Goal: Information Seeking & Learning: Learn about a topic

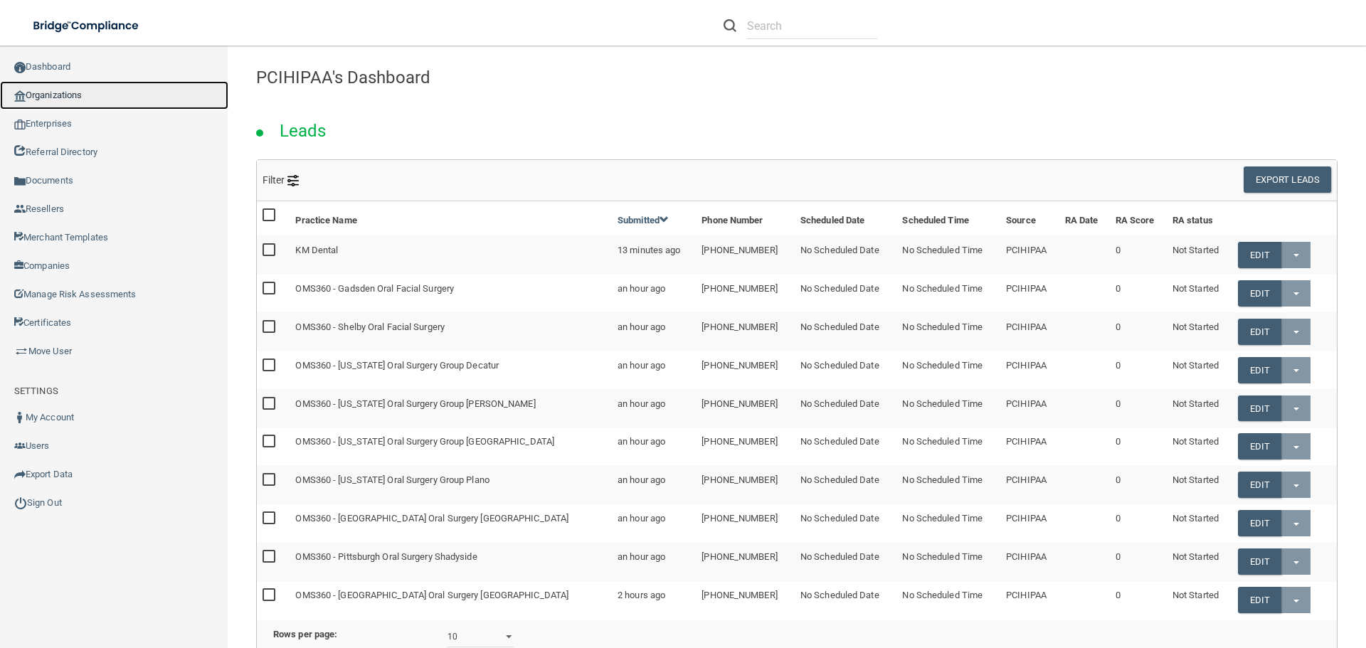
click at [63, 96] on link "Organizations" at bounding box center [114, 95] width 228 height 28
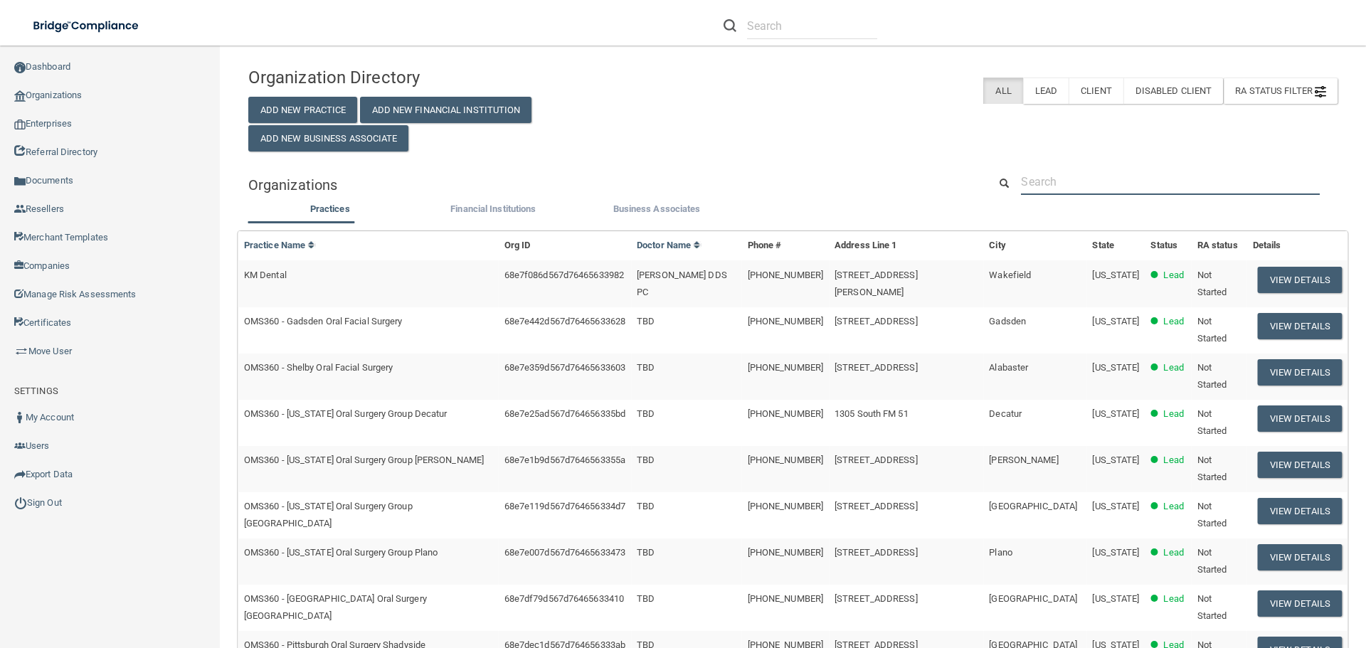
paste input "Digestive Health Associates"
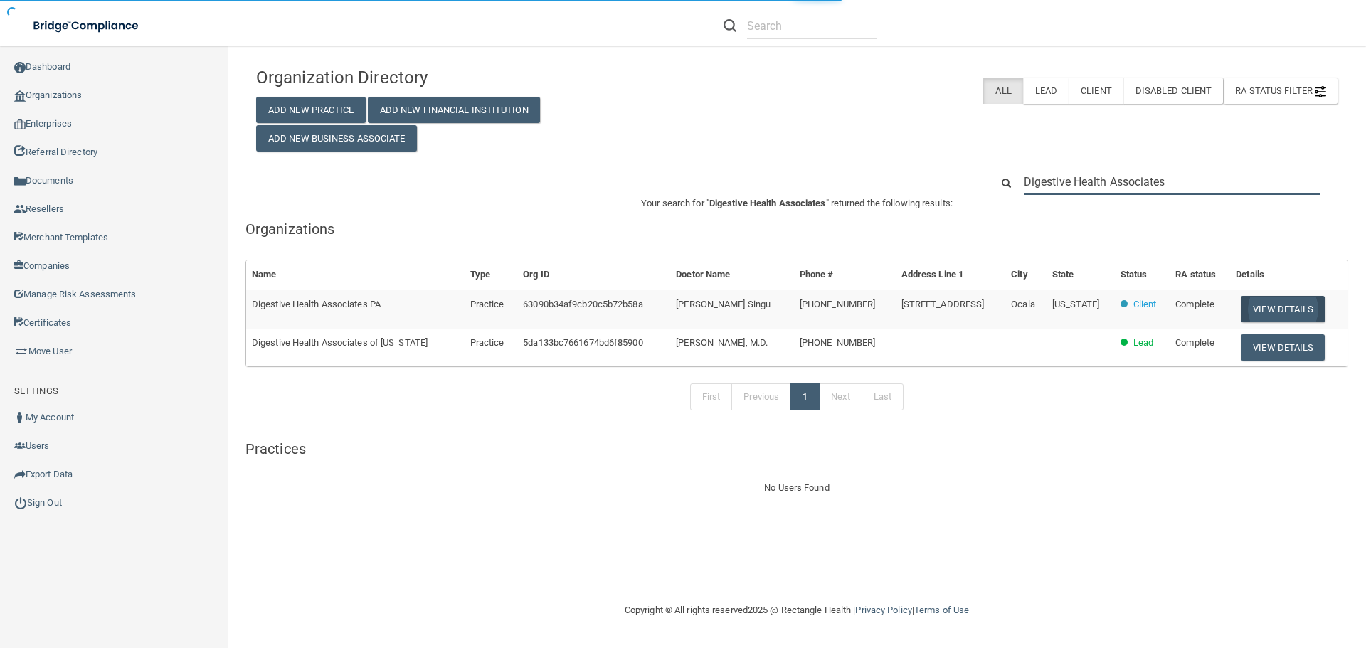
type input "Digestive Health Associates"
click at [1281, 314] on button "View Details" at bounding box center [1283, 309] width 84 height 26
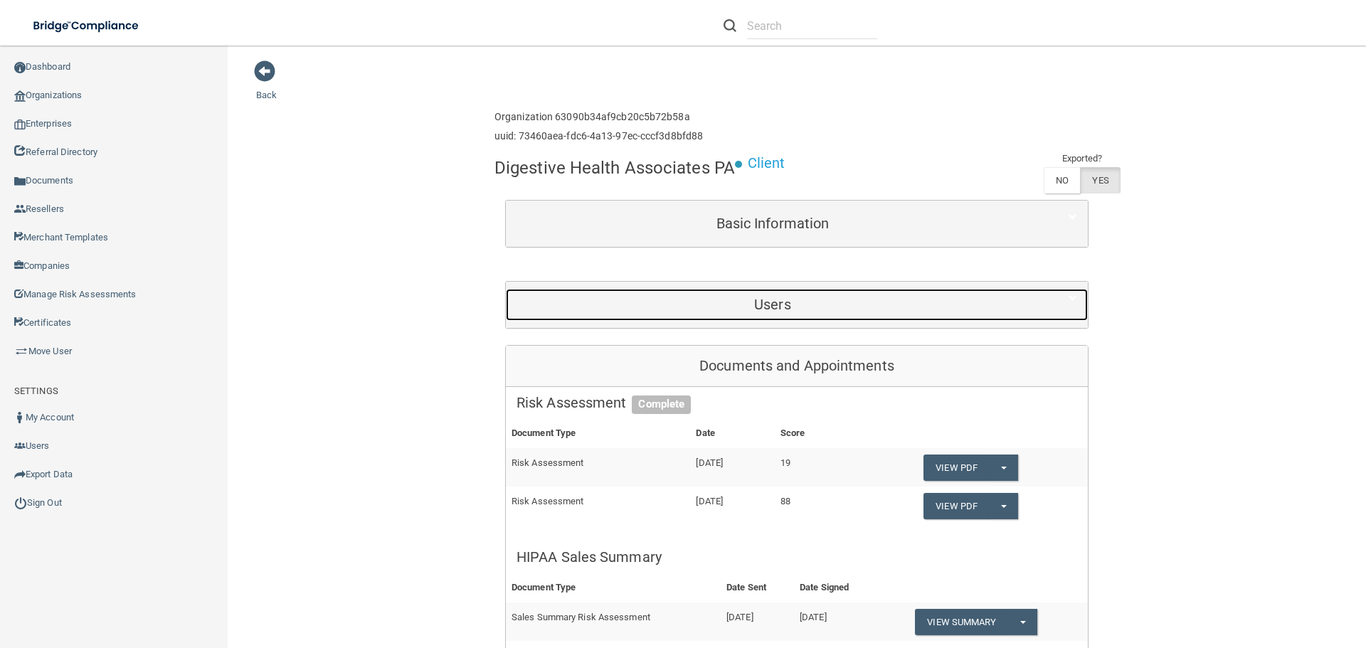
click at [784, 310] on h5 "Users" at bounding box center [773, 305] width 512 height 16
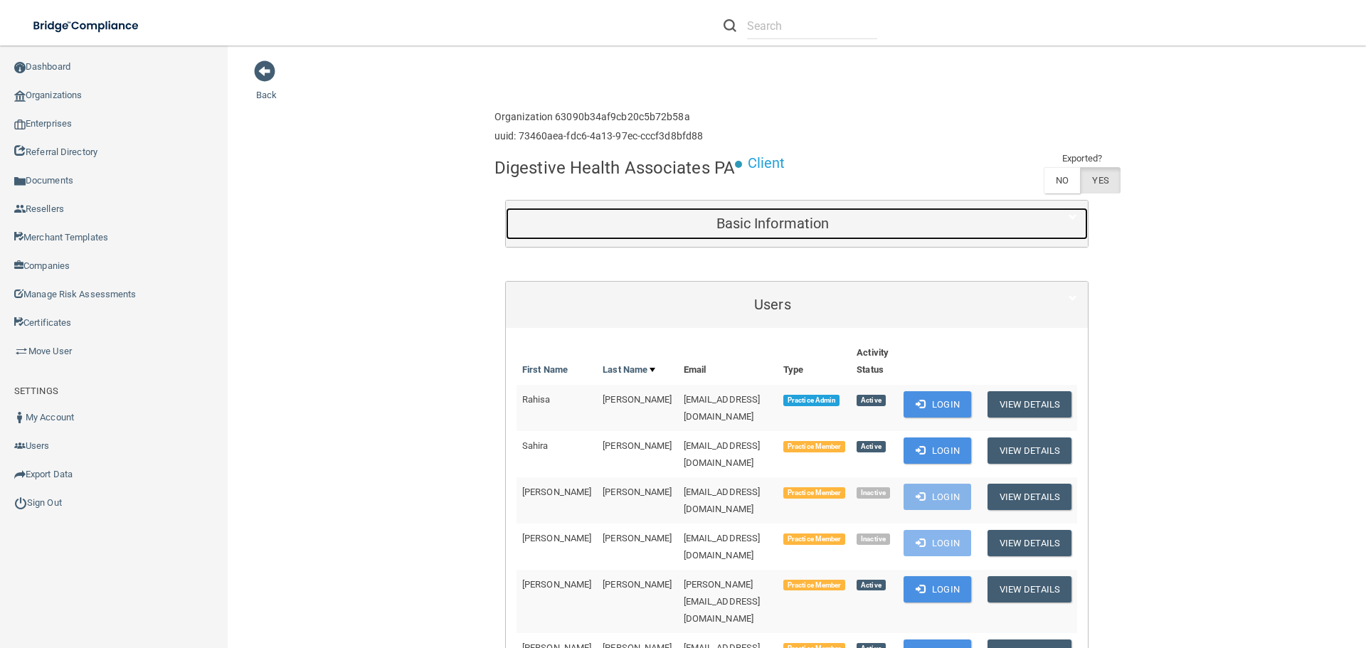
click at [793, 238] on div "Basic Information" at bounding box center [773, 224] width 534 height 32
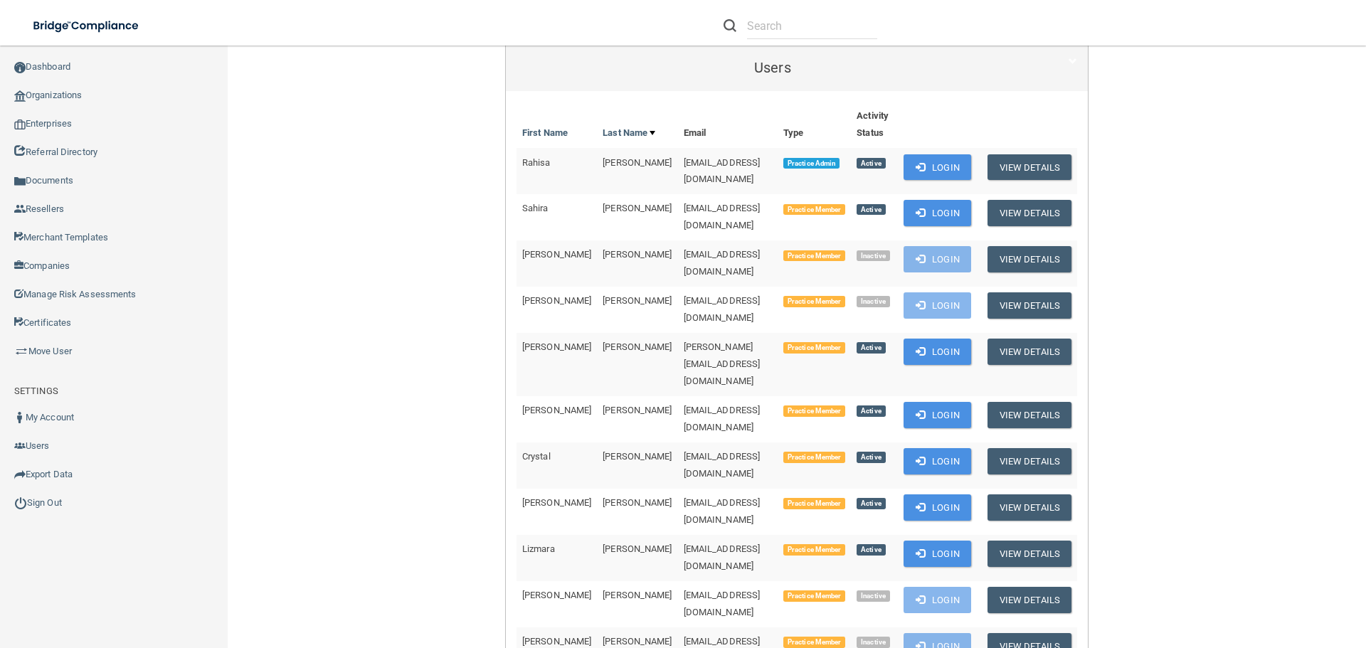
scroll to position [712, 0]
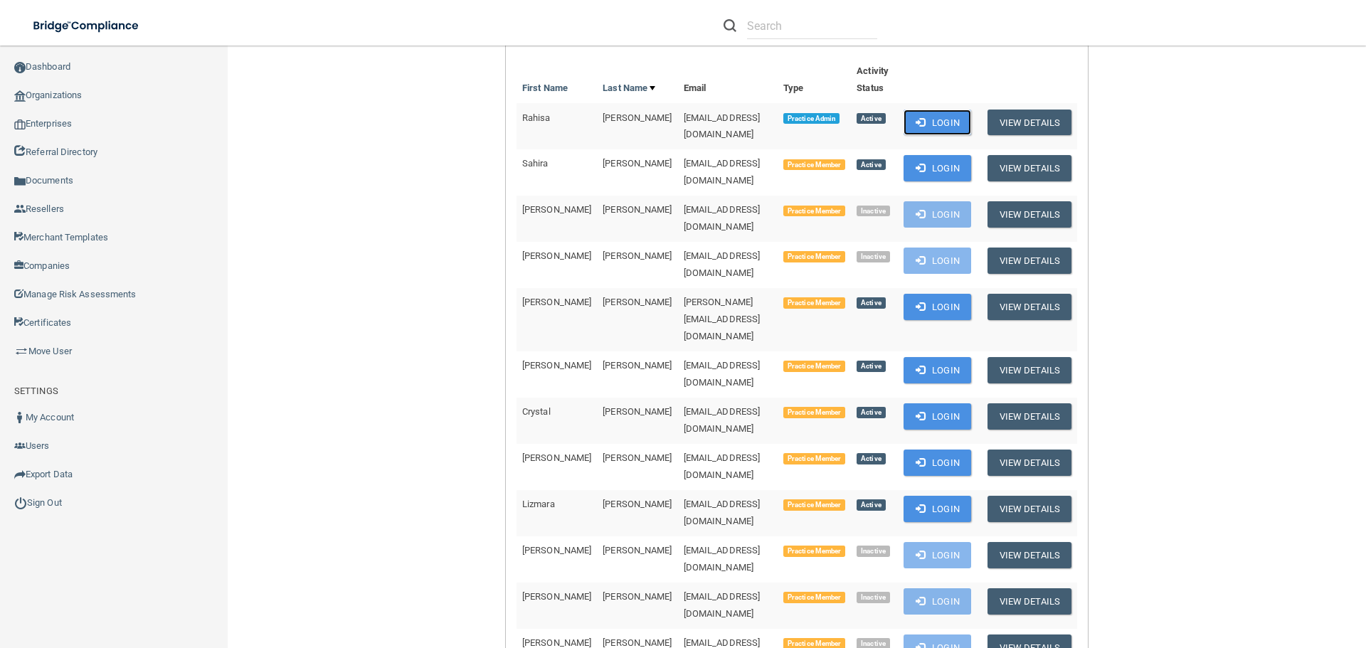
click at [916, 122] on span at bounding box center [920, 121] width 9 height 9
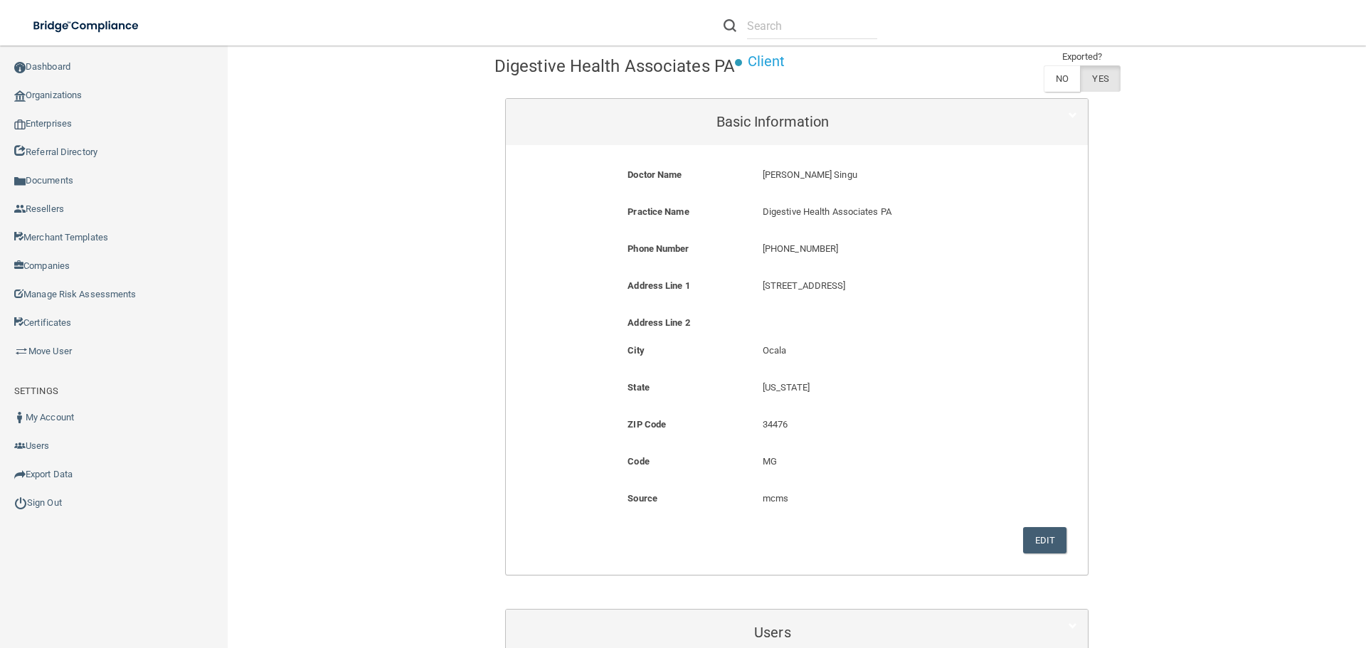
scroll to position [0, 0]
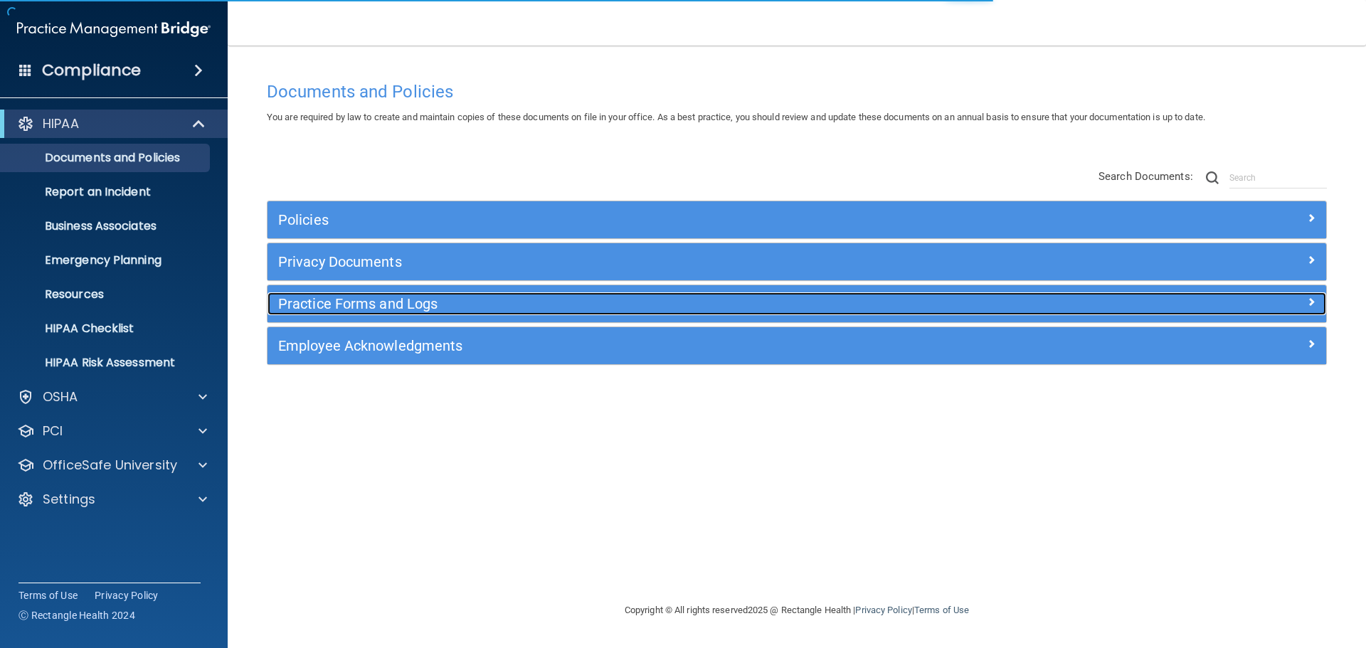
click at [371, 312] on h5 "Practice Forms and Logs" at bounding box center [664, 304] width 773 height 16
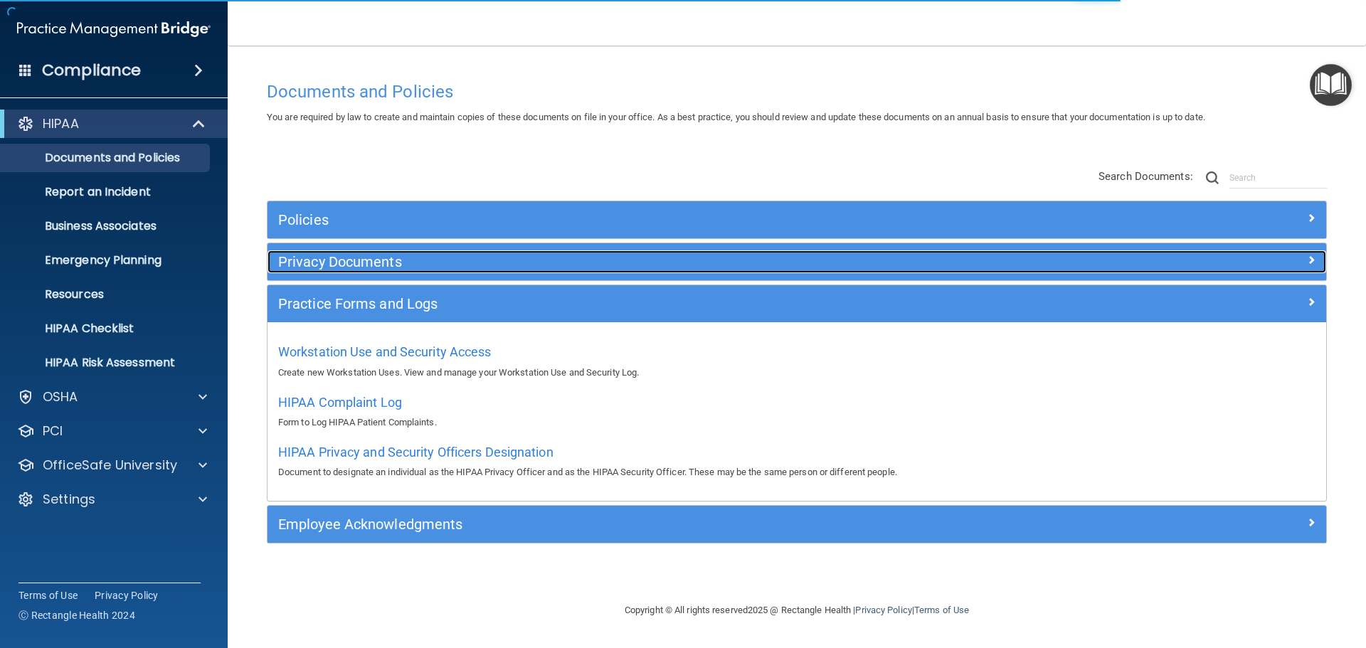
click at [369, 263] on h5 "Privacy Documents" at bounding box center [664, 262] width 773 height 16
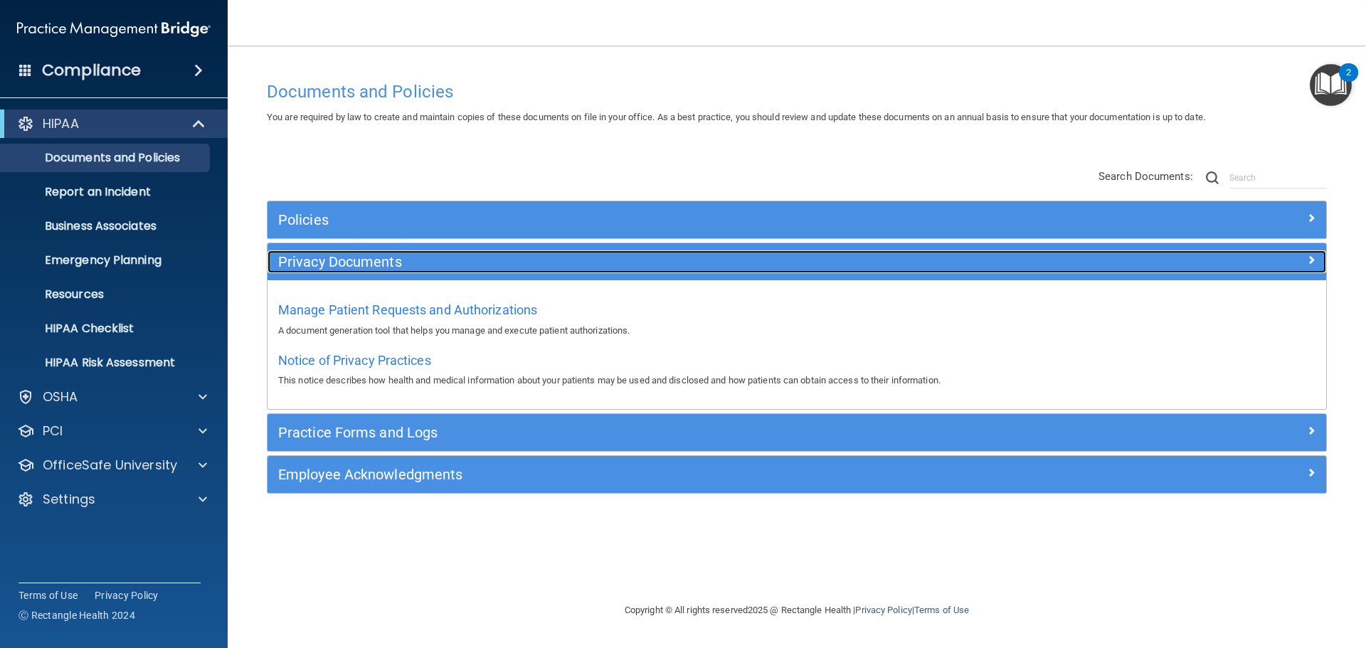
click at [355, 266] on h5 "Privacy Documents" at bounding box center [664, 262] width 773 height 16
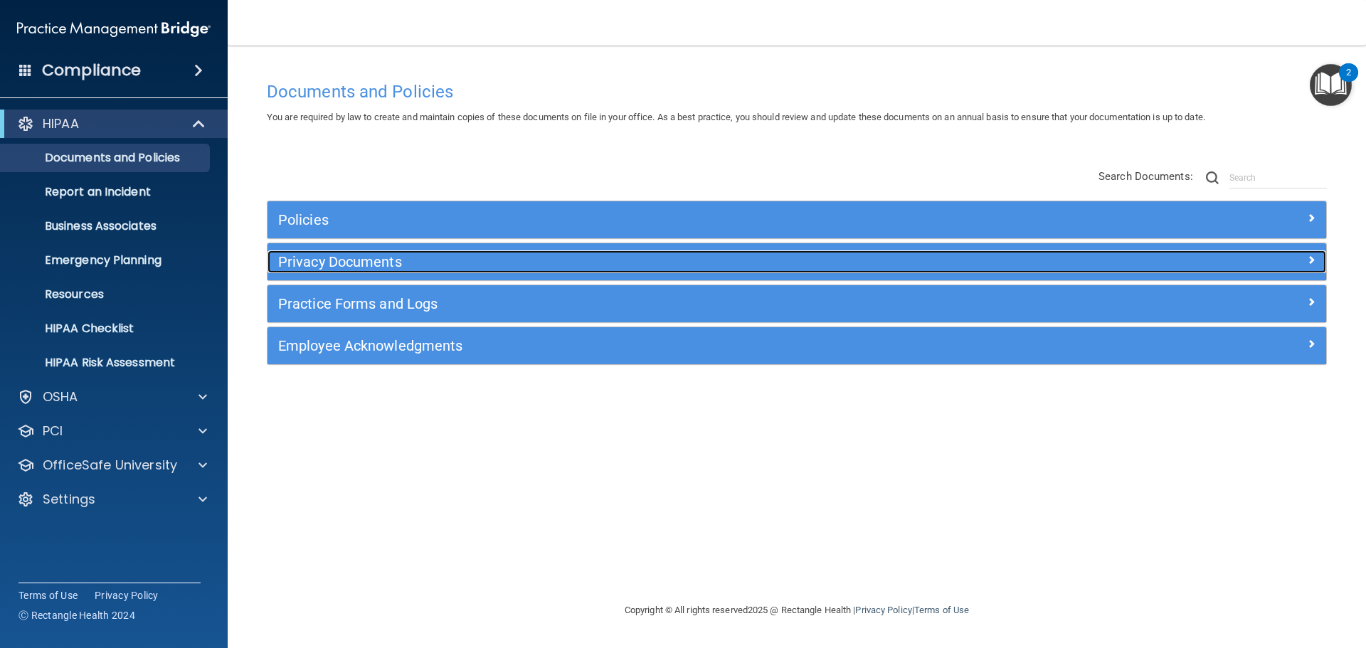
click at [359, 258] on h5 "Privacy Documents" at bounding box center [664, 262] width 773 height 16
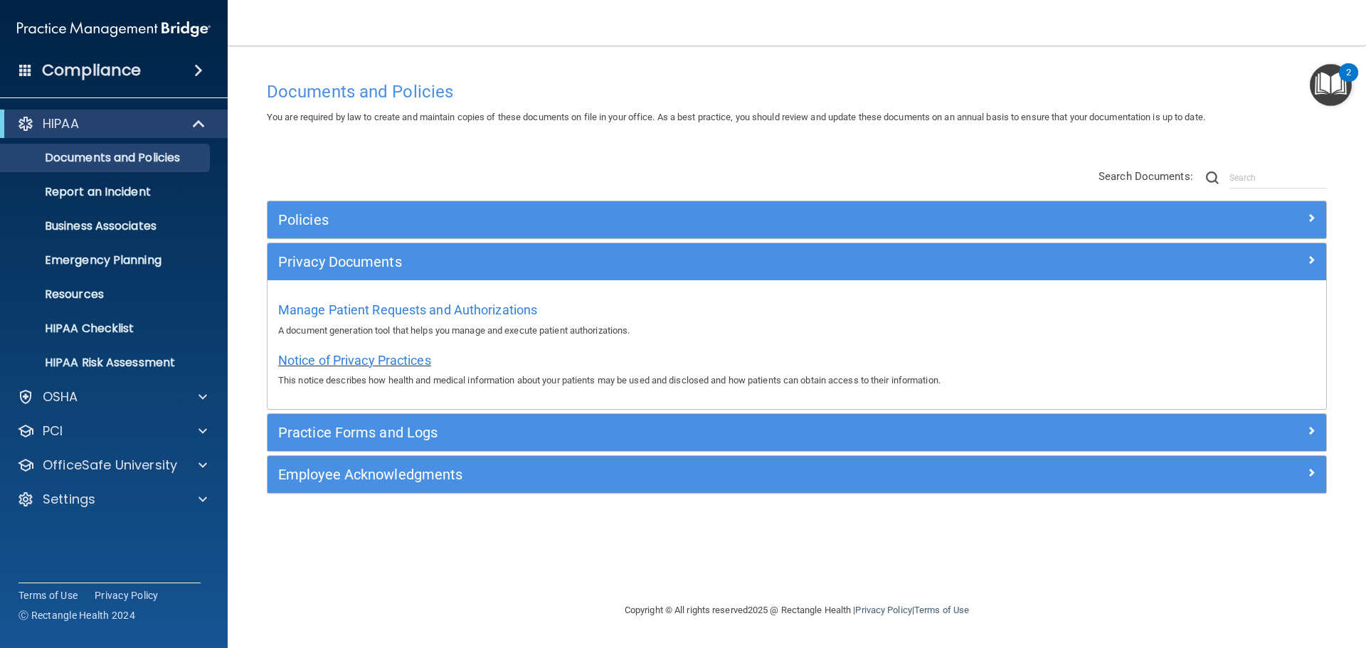
click at [386, 363] on span "Notice of Privacy Practices" at bounding box center [354, 360] width 153 height 15
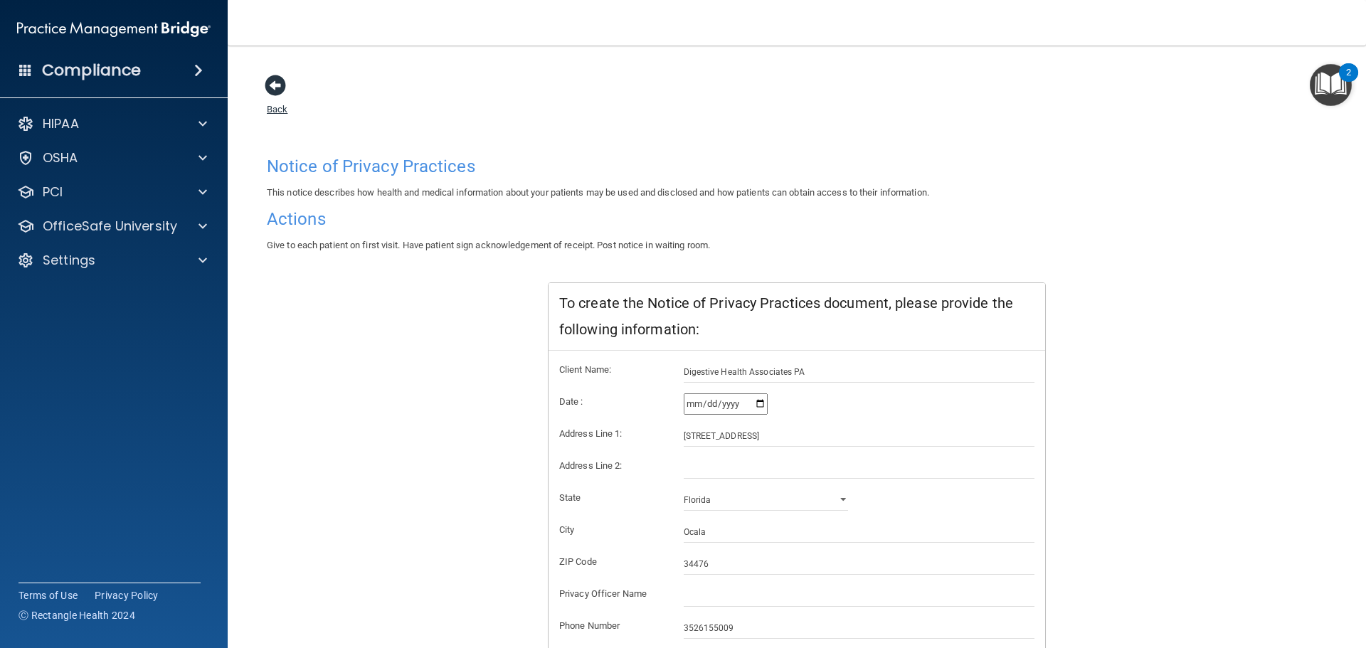
click at [275, 86] on span at bounding box center [275, 85] width 21 height 21
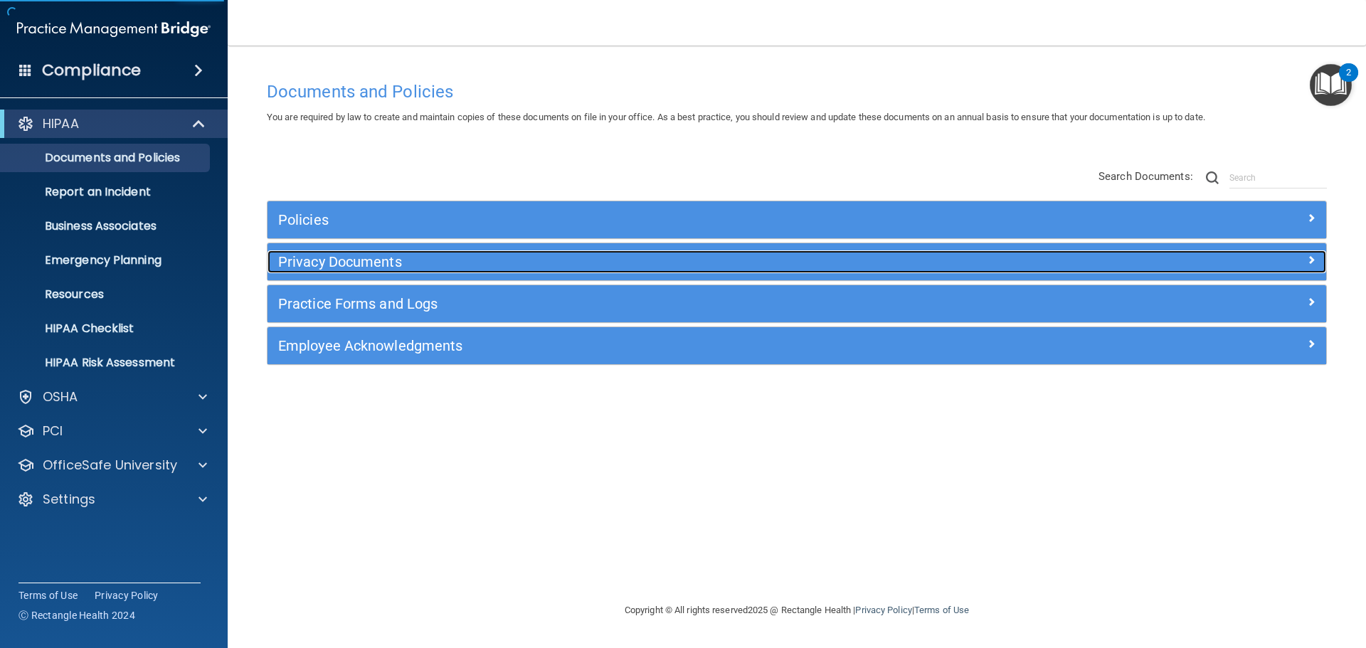
click at [370, 258] on h5 "Privacy Documents" at bounding box center [664, 262] width 773 height 16
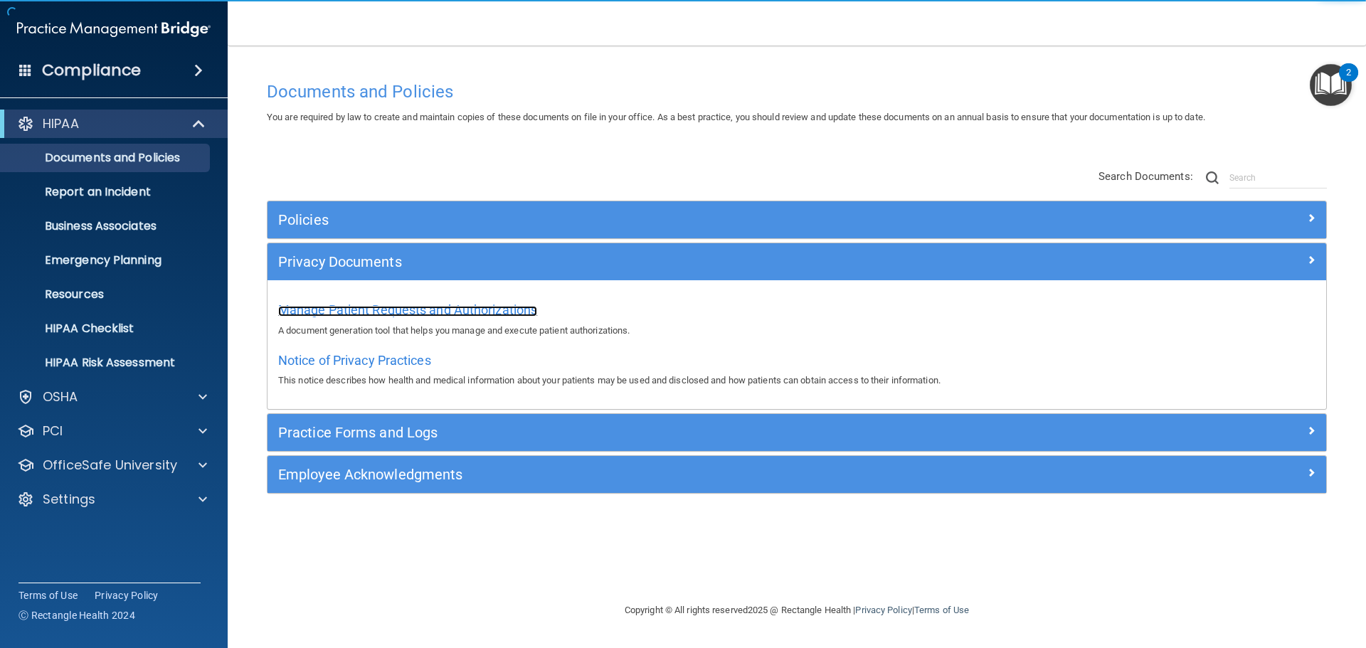
click at [448, 310] on span "Manage Patient Requests and Authorizations" at bounding box center [407, 309] width 259 height 15
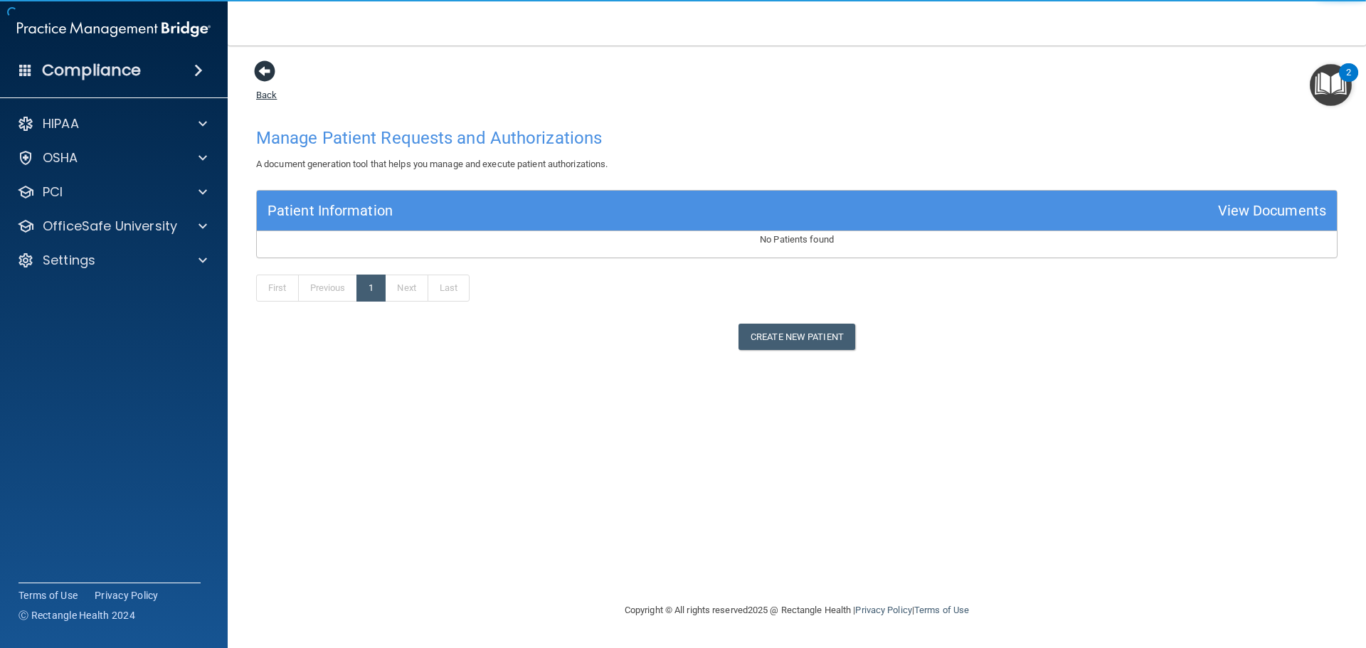
click at [273, 71] on span at bounding box center [264, 70] width 21 height 21
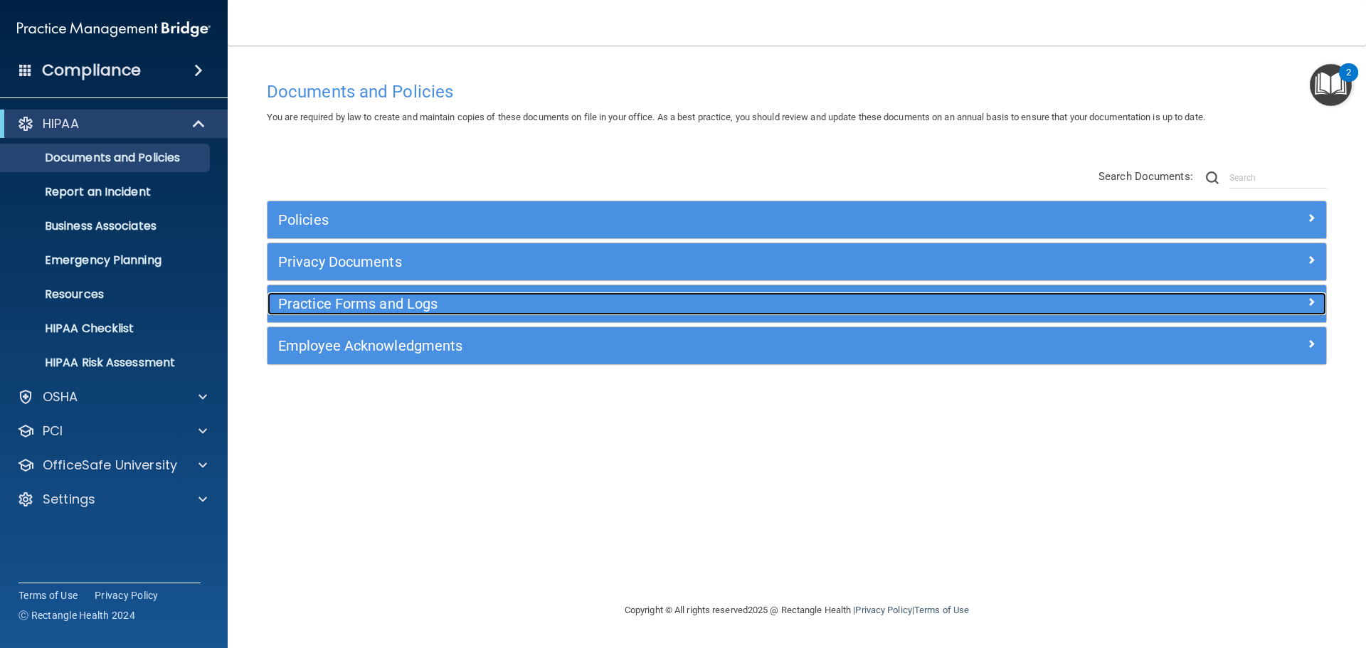
click at [411, 310] on h5 "Practice Forms and Logs" at bounding box center [664, 304] width 773 height 16
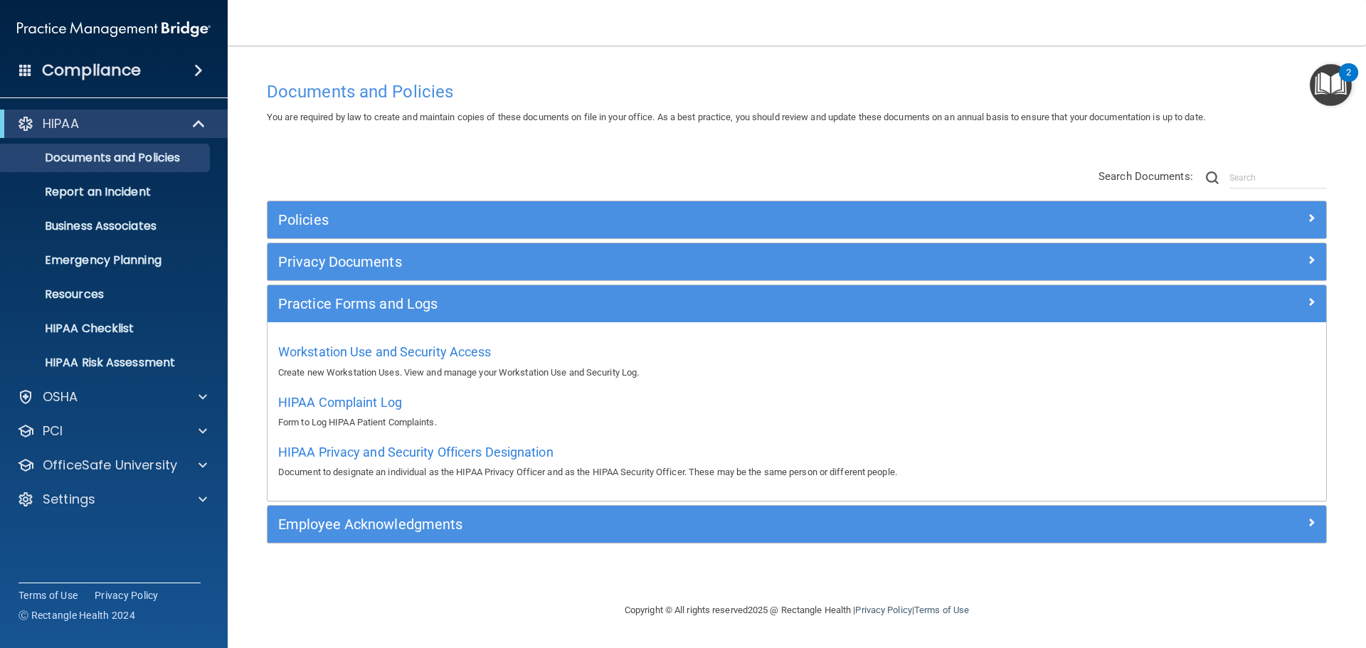
drag, startPoint x: 387, startPoint y: 292, endPoint x: 376, endPoint y: 267, distance: 27.4
click at [386, 291] on div "Practice Forms and Logs" at bounding box center [797, 303] width 1059 height 37
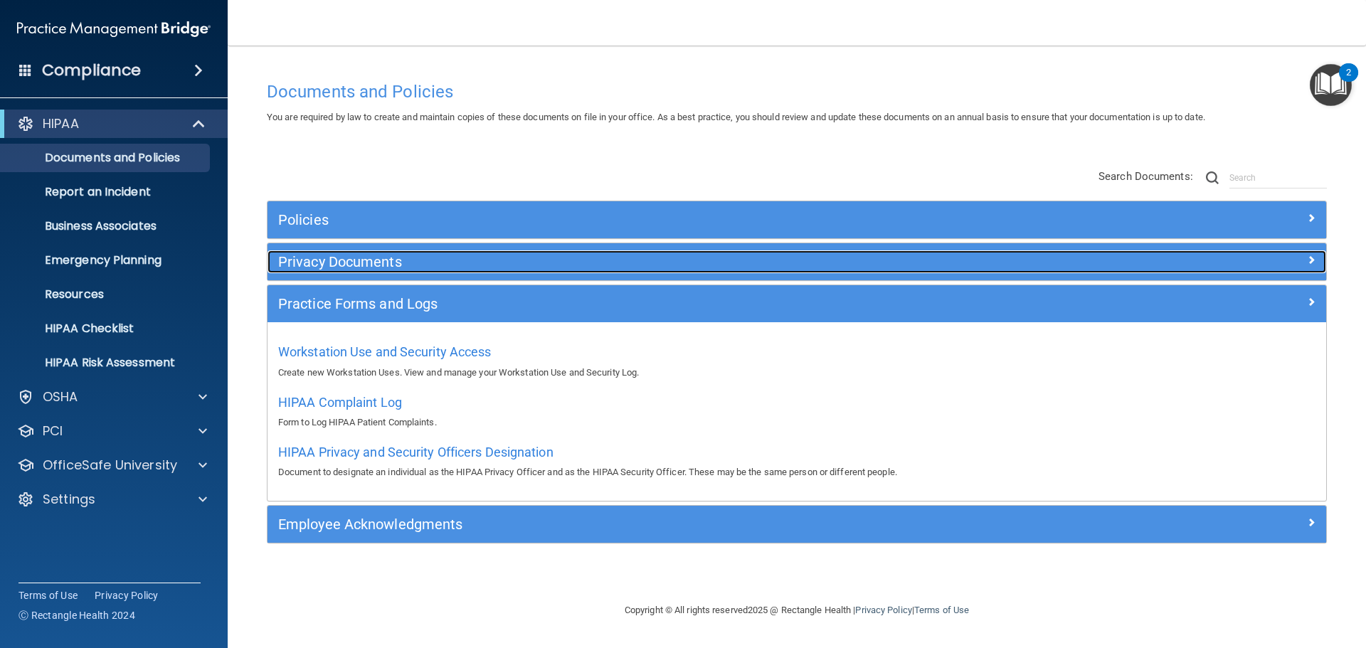
click at [371, 255] on h5 "Privacy Documents" at bounding box center [664, 262] width 773 height 16
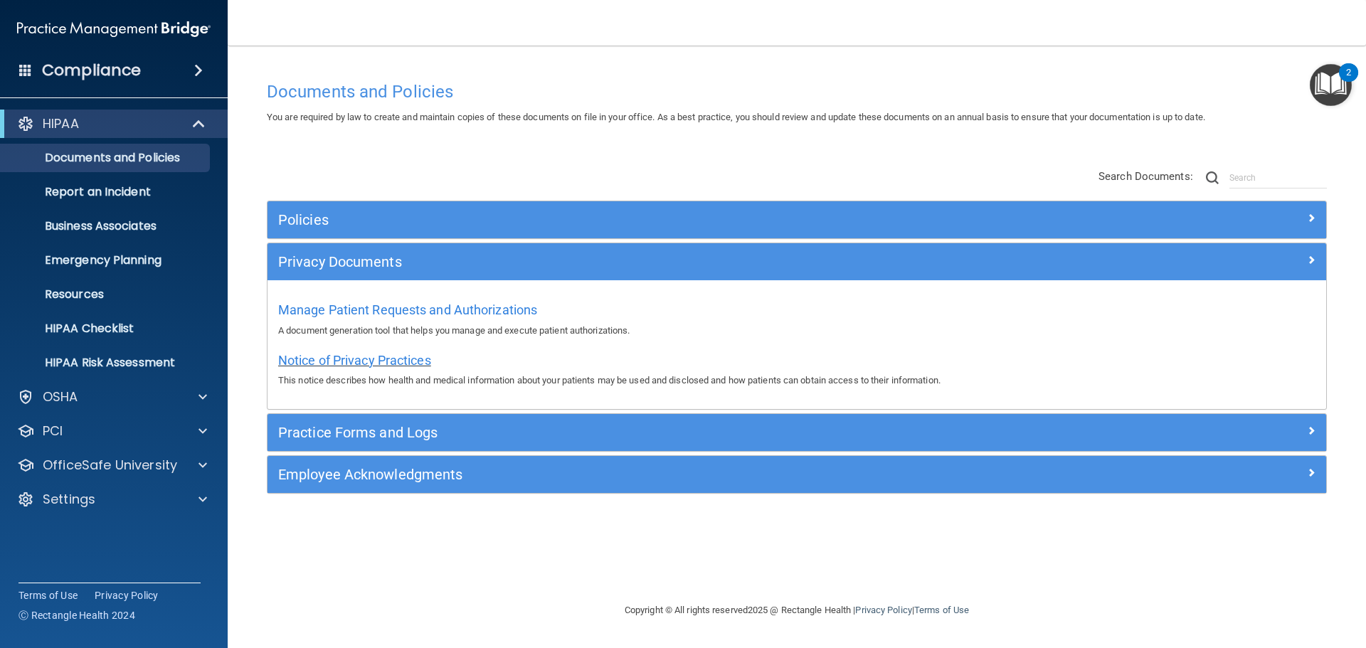
click at [380, 362] on span "Notice of Privacy Practices" at bounding box center [354, 360] width 153 height 15
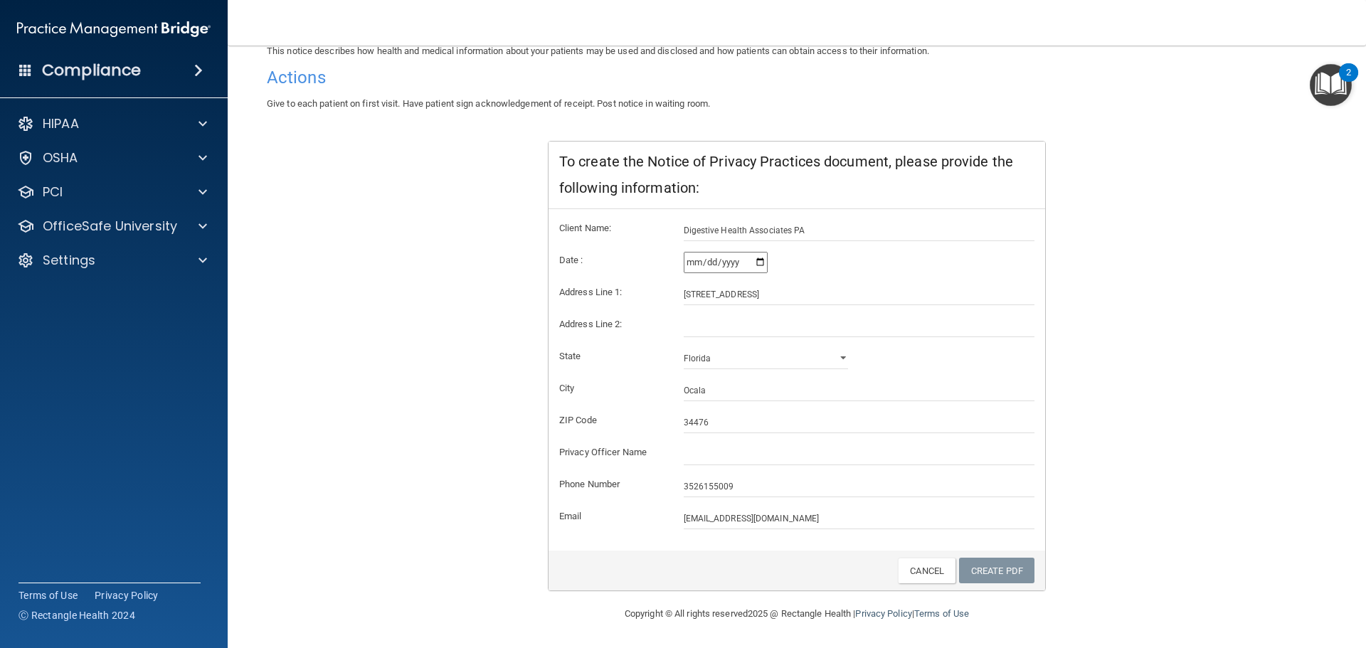
scroll to position [70, 0]
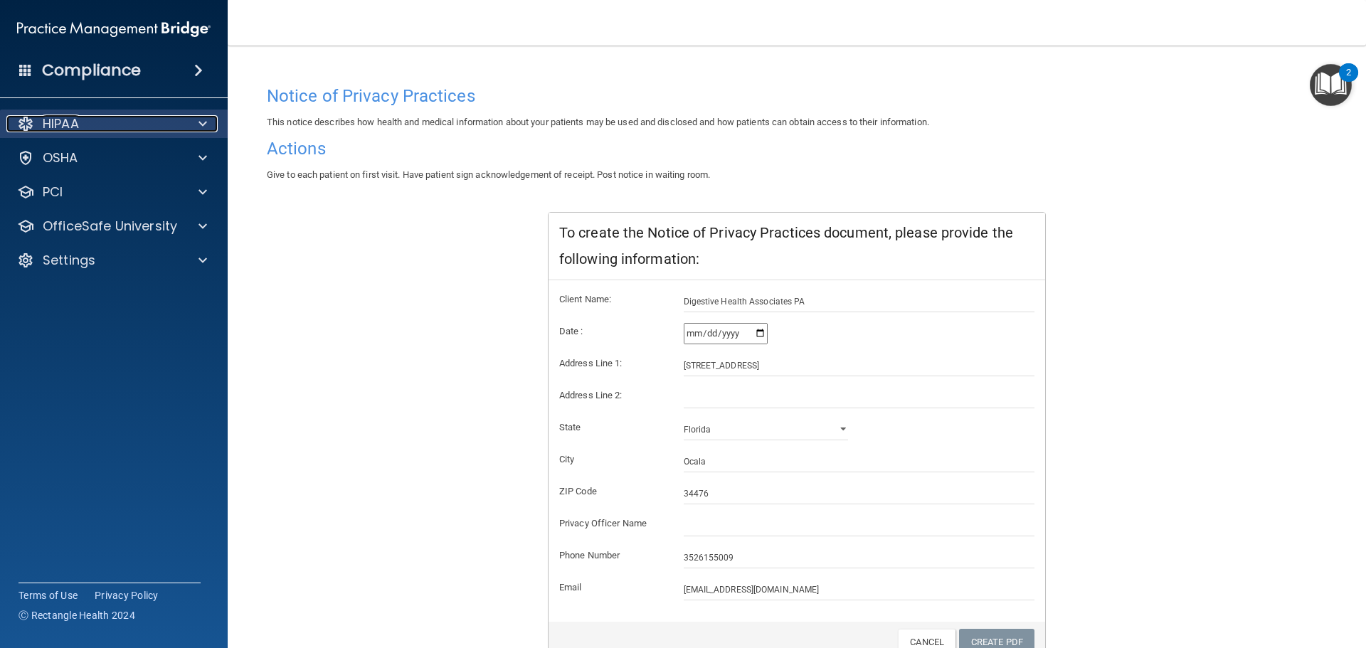
click at [206, 127] on span at bounding box center [203, 123] width 9 height 17
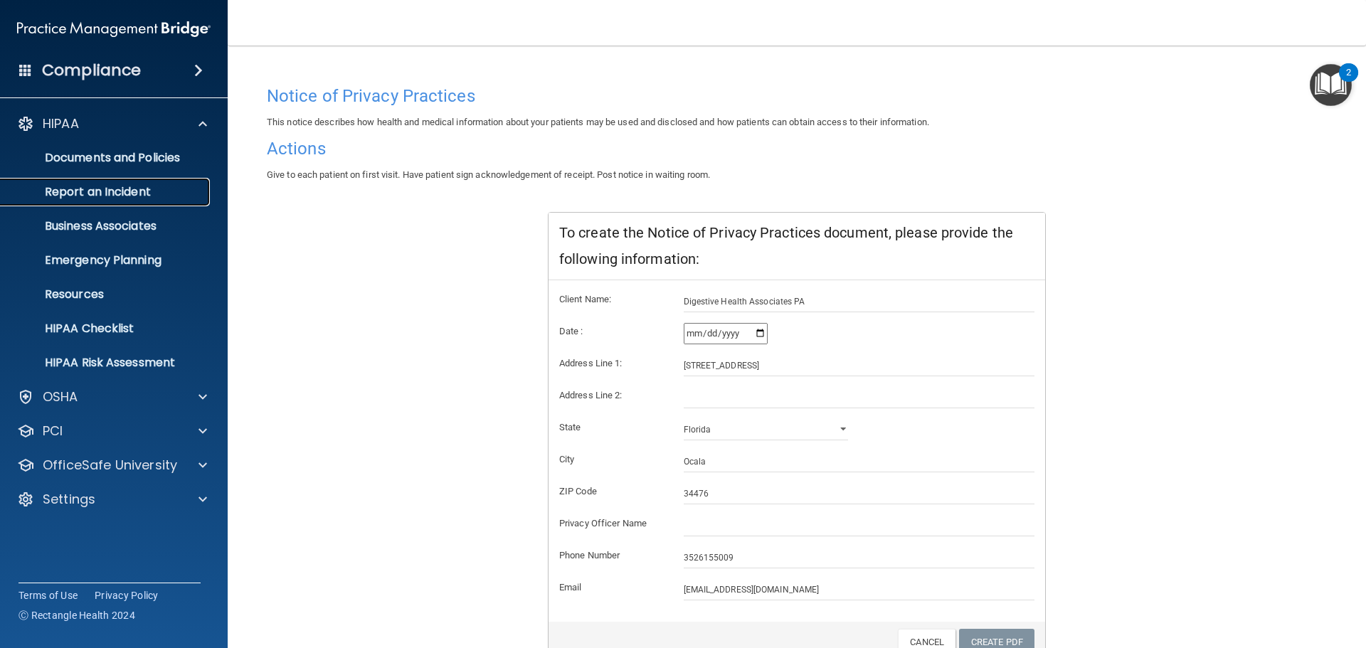
click at [129, 187] on p "Report an Incident" at bounding box center [106, 192] width 194 height 14
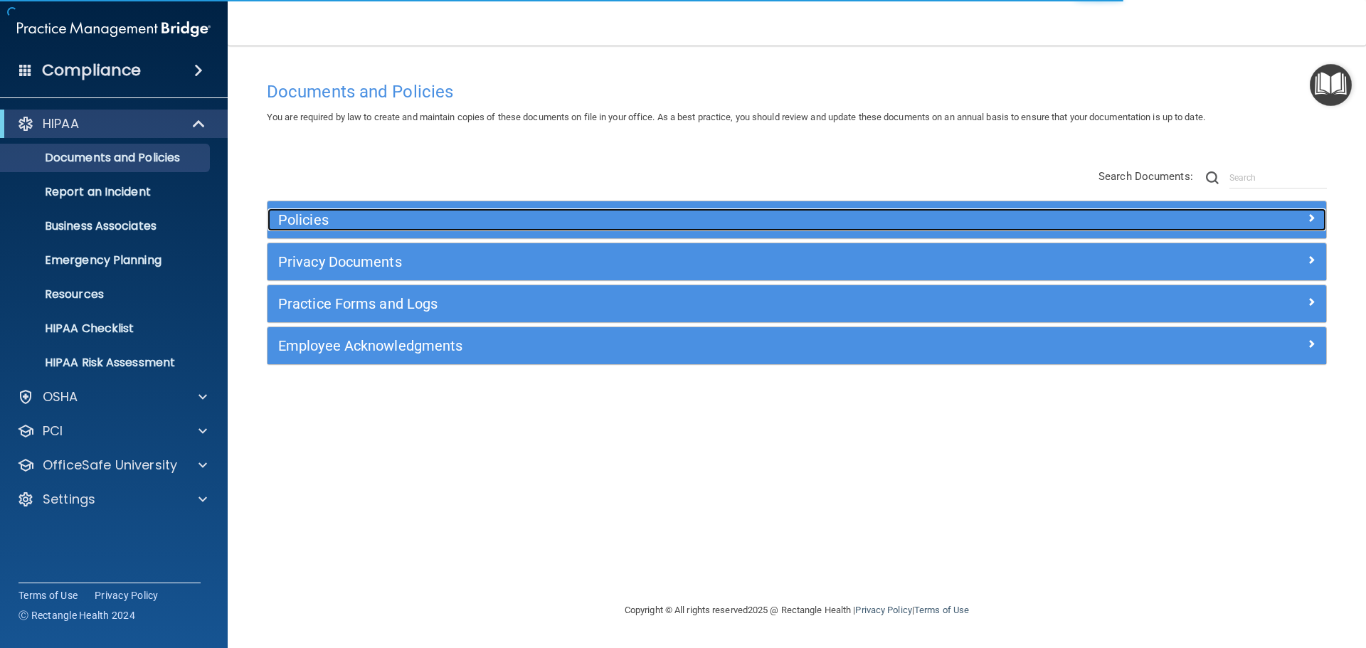
click at [322, 211] on div "Policies" at bounding box center [665, 220] width 794 height 23
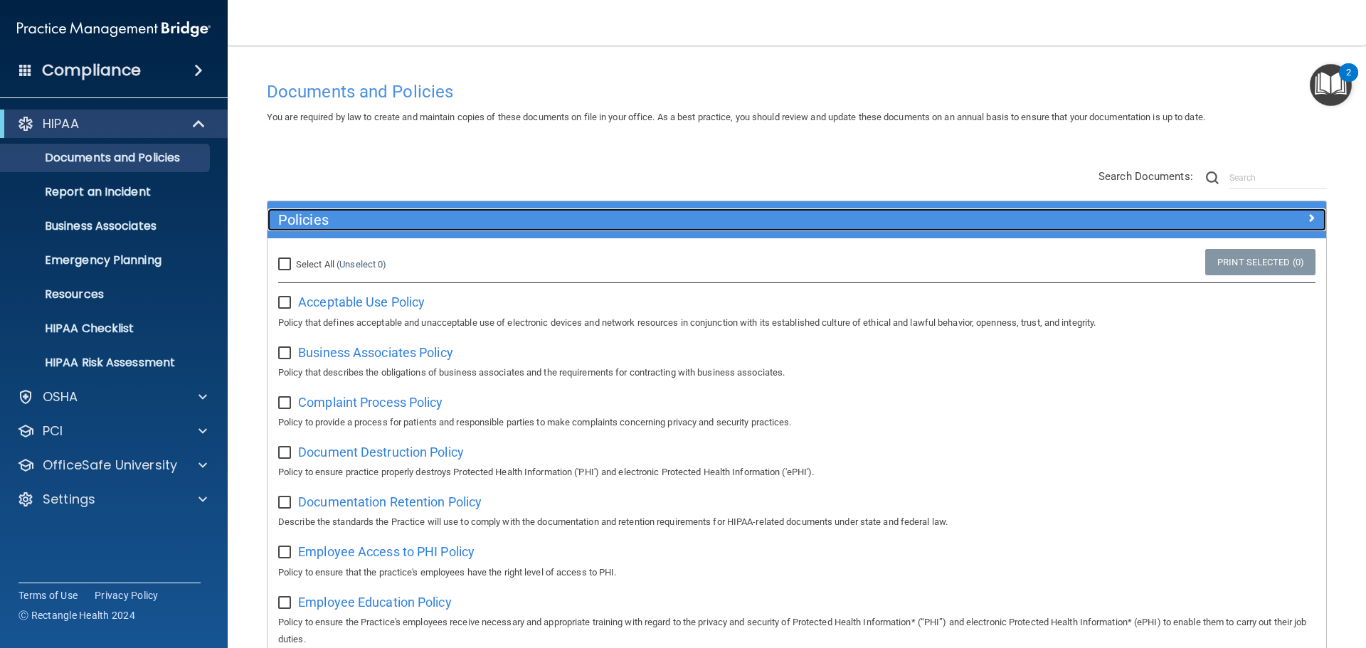
click at [346, 223] on h5 "Policies" at bounding box center [664, 220] width 773 height 16
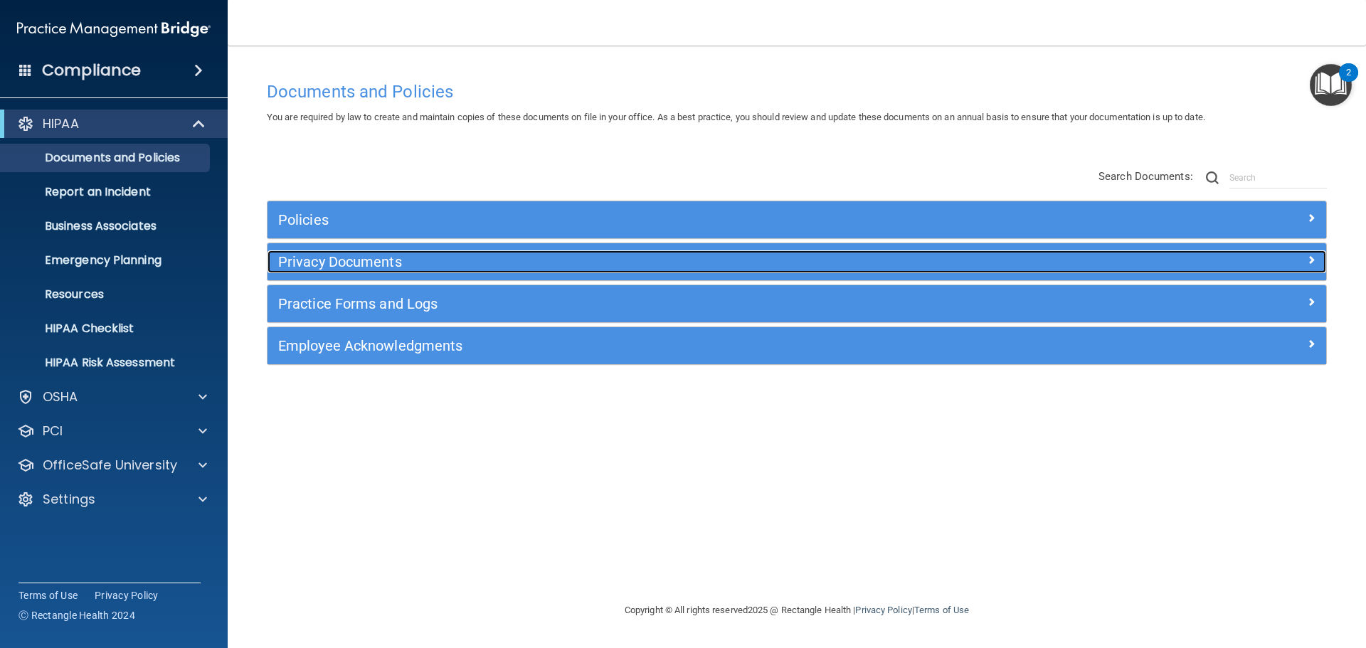
click at [345, 266] on h5 "Privacy Documents" at bounding box center [664, 262] width 773 height 16
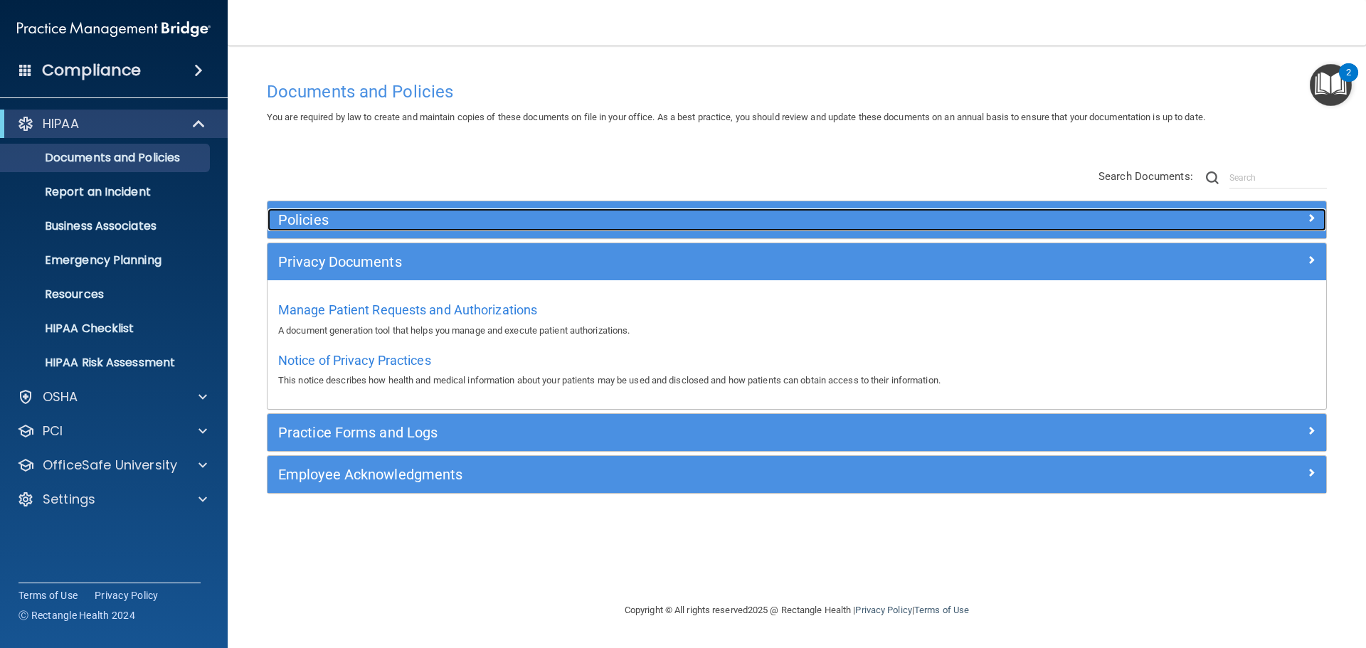
click at [300, 218] on h5 "Policies" at bounding box center [664, 220] width 773 height 16
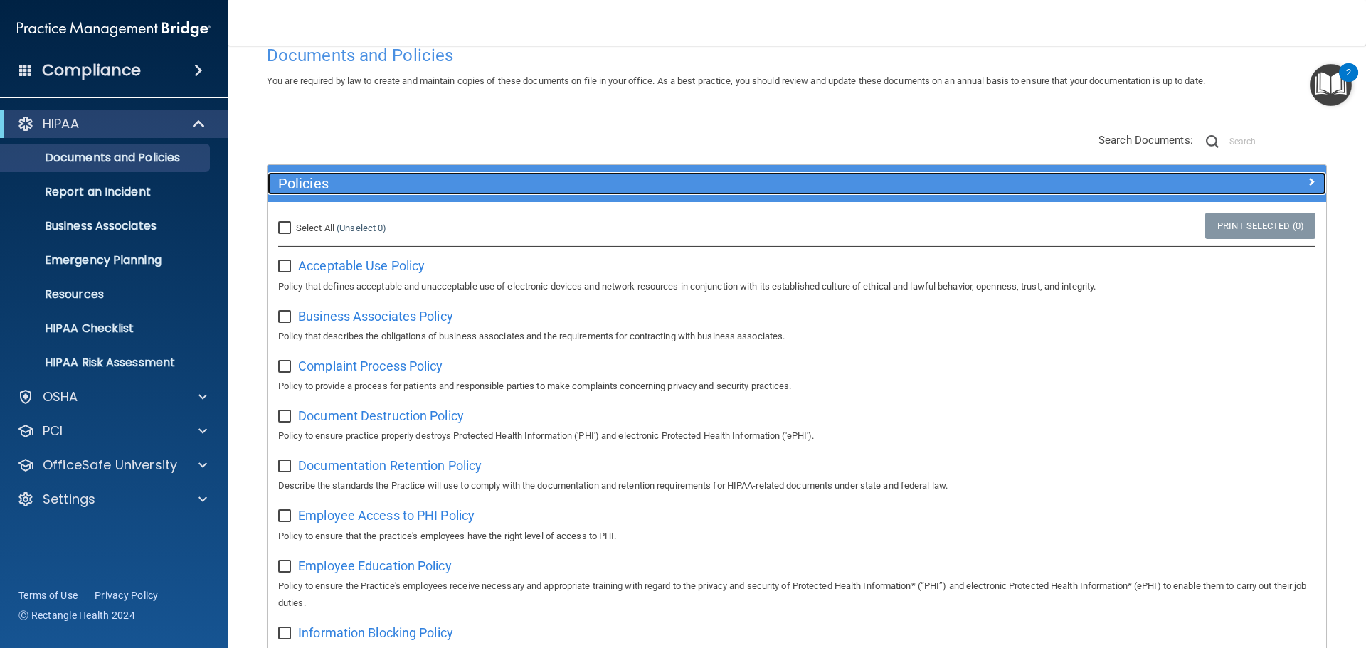
scroll to position [71, 0]
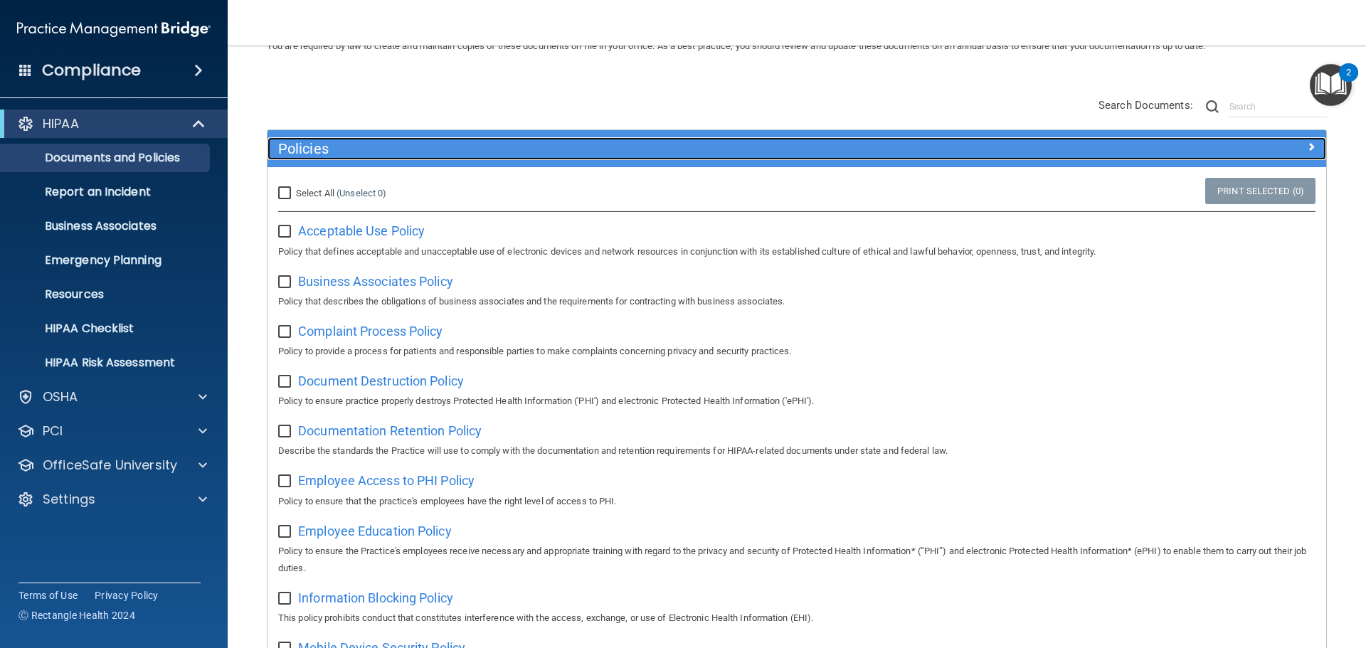
click at [305, 148] on h5 "Policies" at bounding box center [664, 149] width 773 height 16
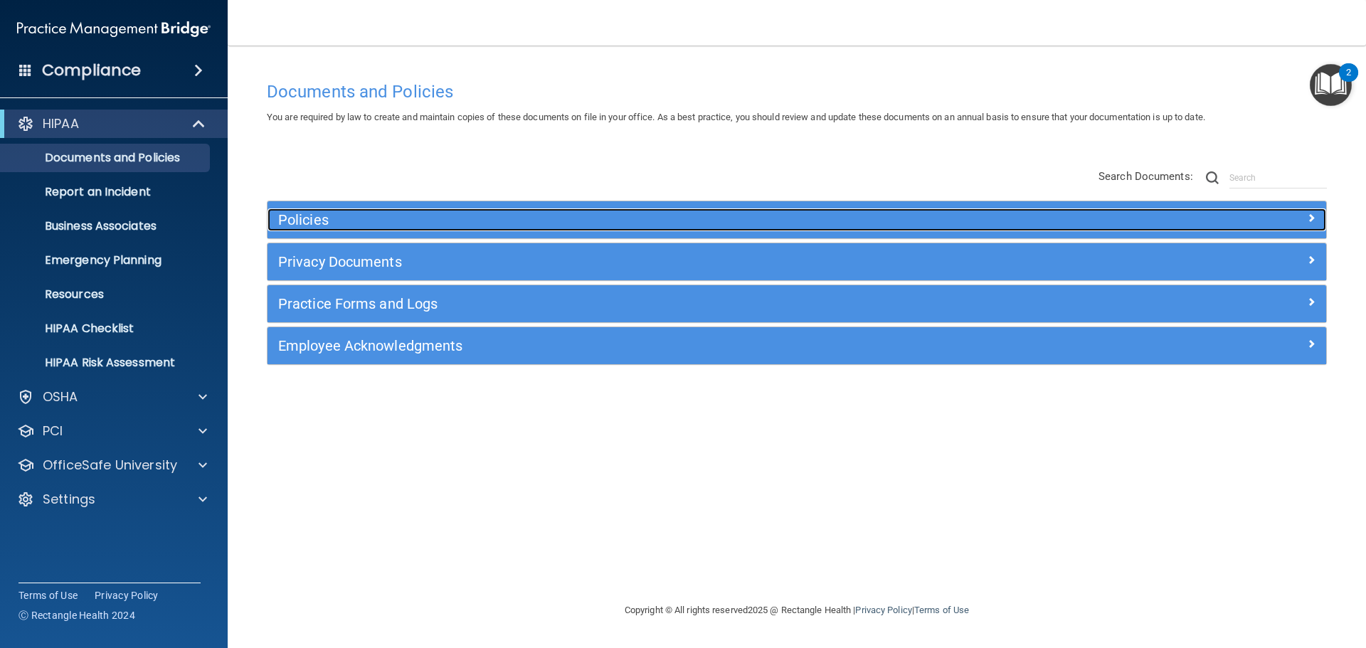
scroll to position [0, 0]
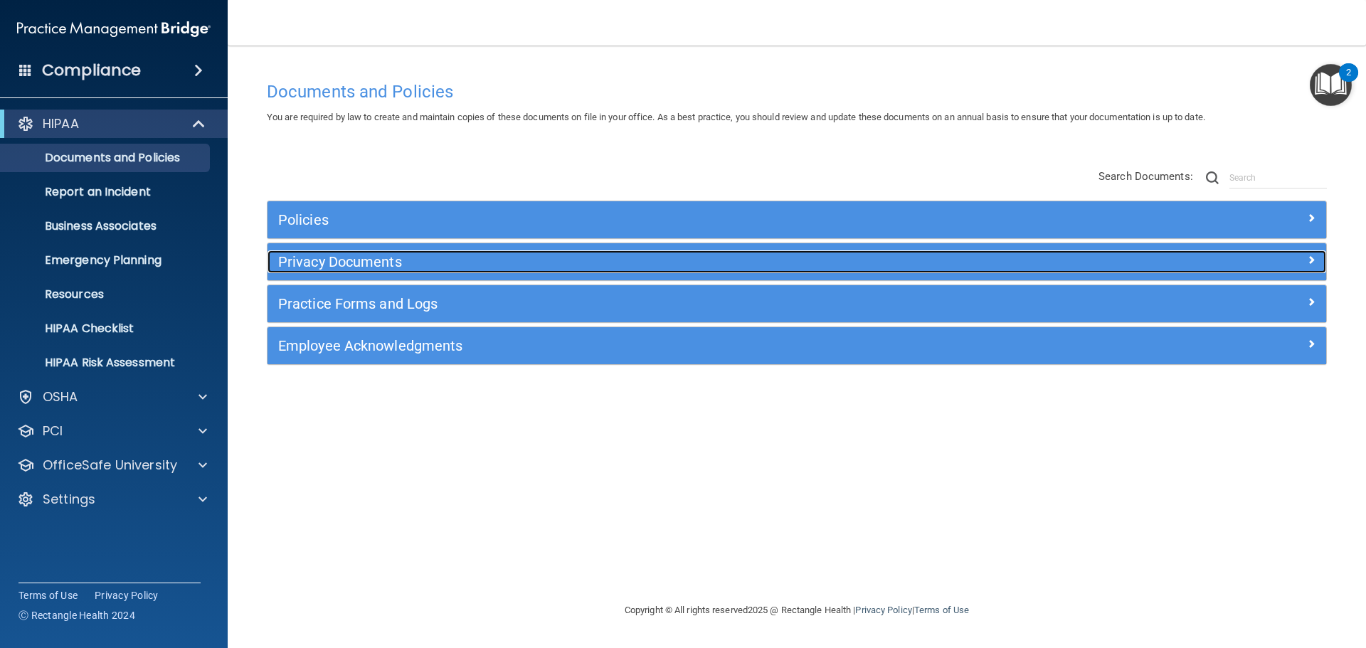
click at [344, 259] on h5 "Privacy Documents" at bounding box center [664, 262] width 773 height 16
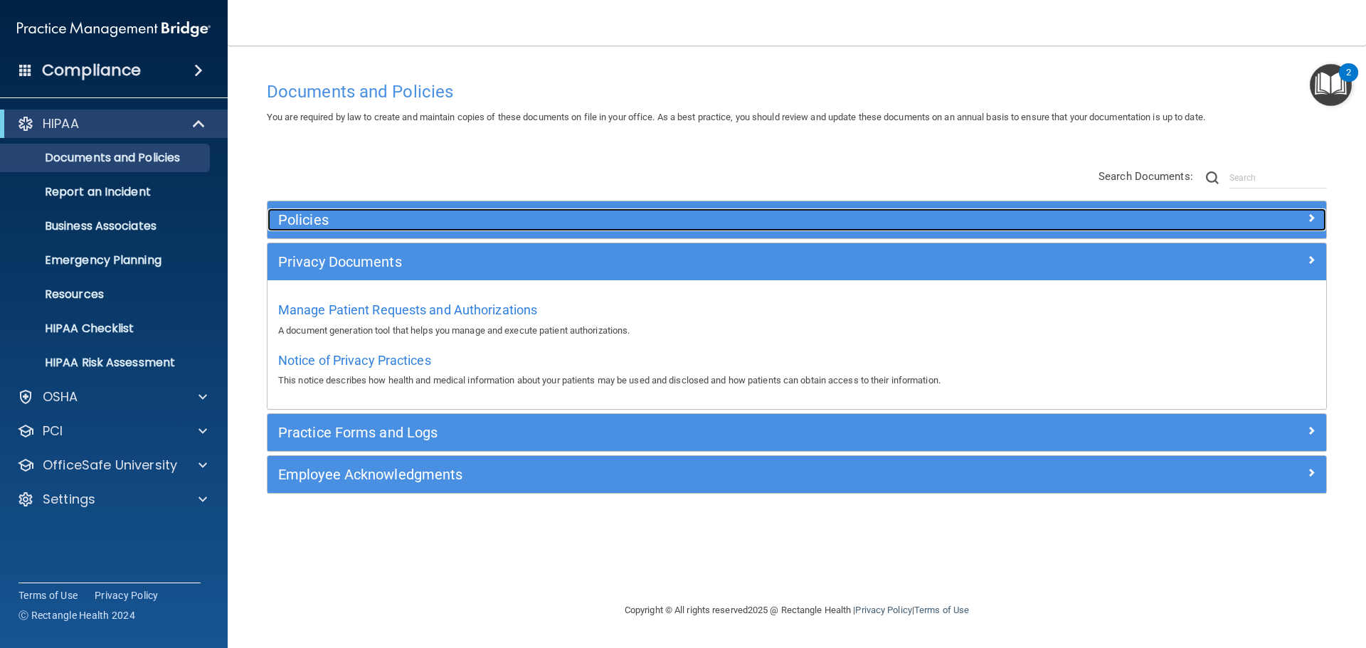
click at [327, 218] on h5 "Policies" at bounding box center [664, 220] width 773 height 16
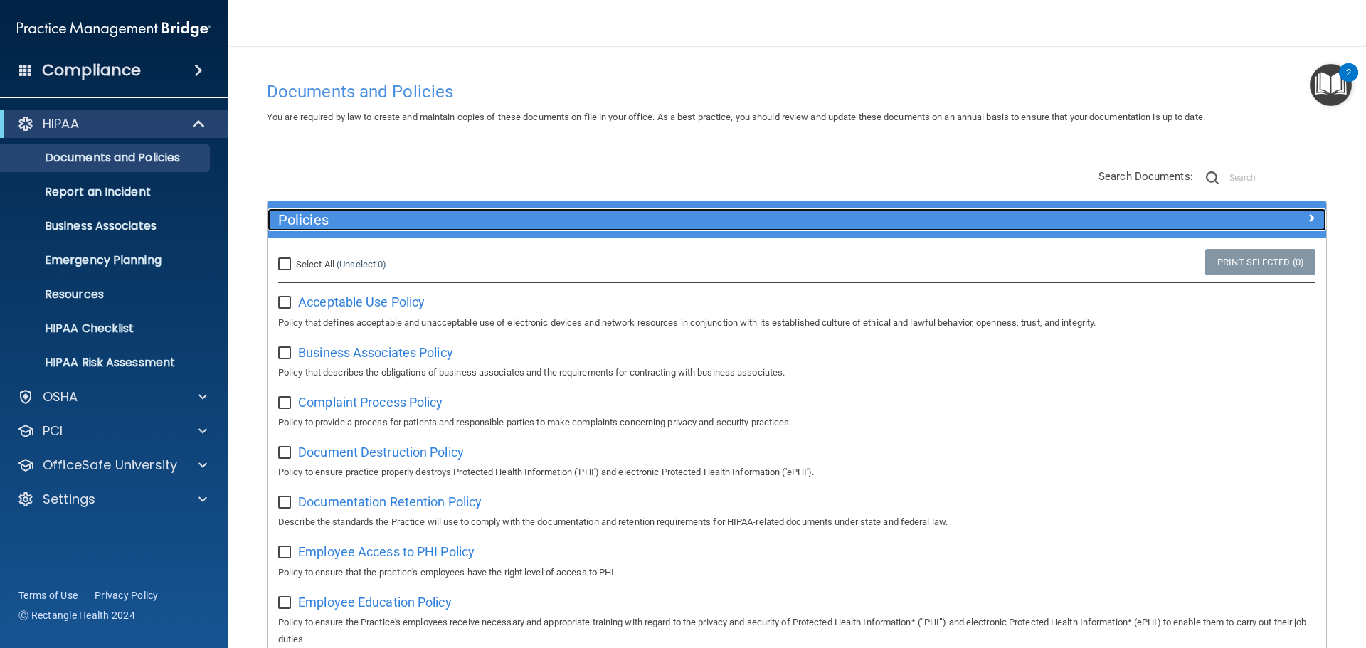
click at [313, 219] on h5 "Policies" at bounding box center [664, 220] width 773 height 16
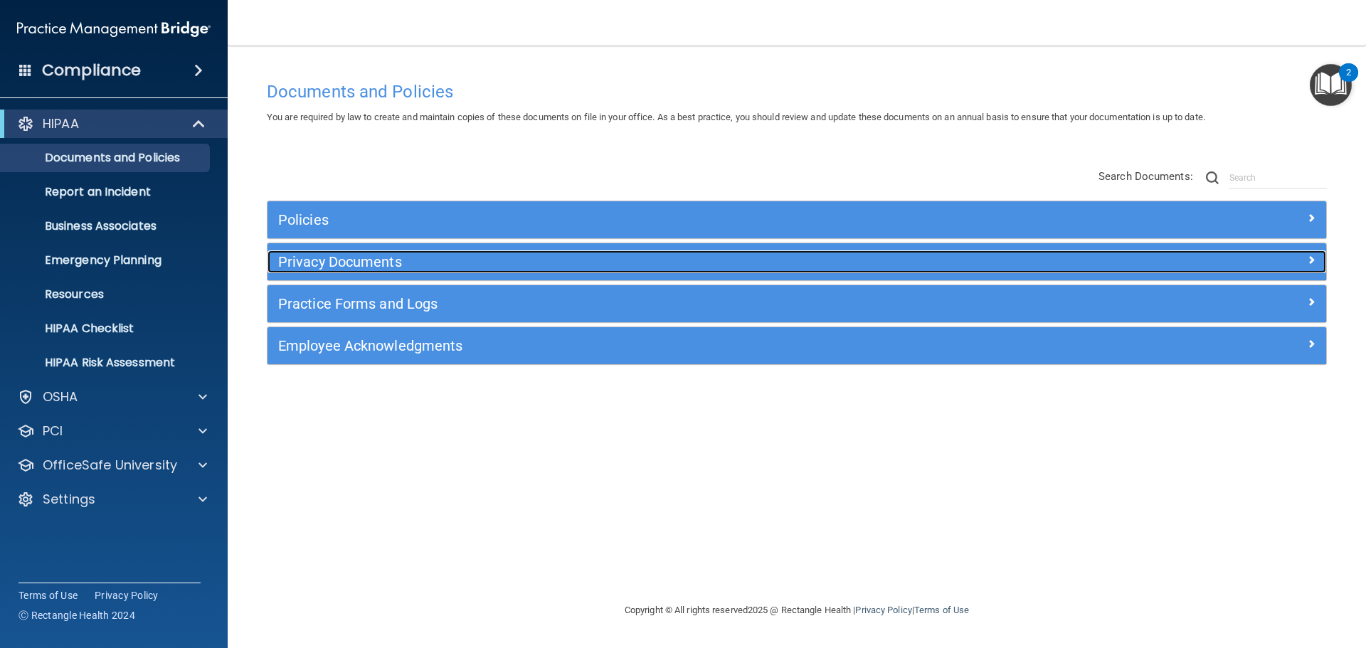
click at [367, 269] on h5 "Privacy Documents" at bounding box center [664, 262] width 773 height 16
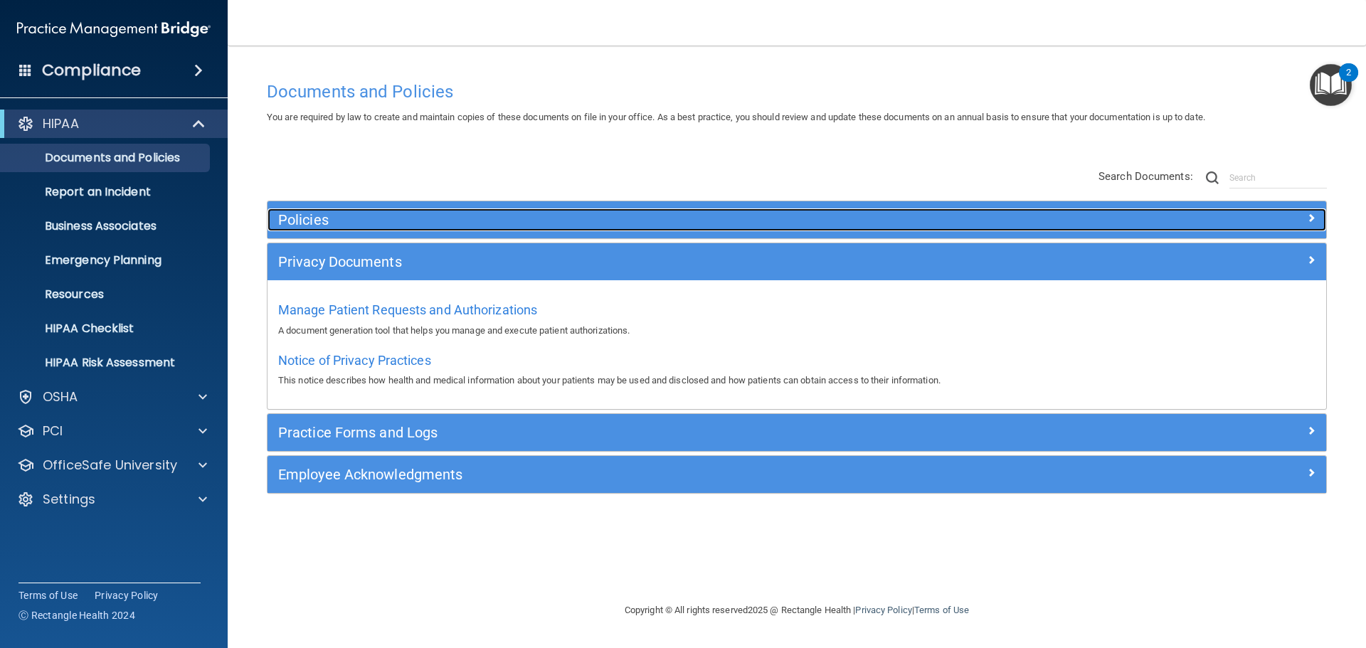
click at [313, 212] on h5 "Policies" at bounding box center [664, 220] width 773 height 16
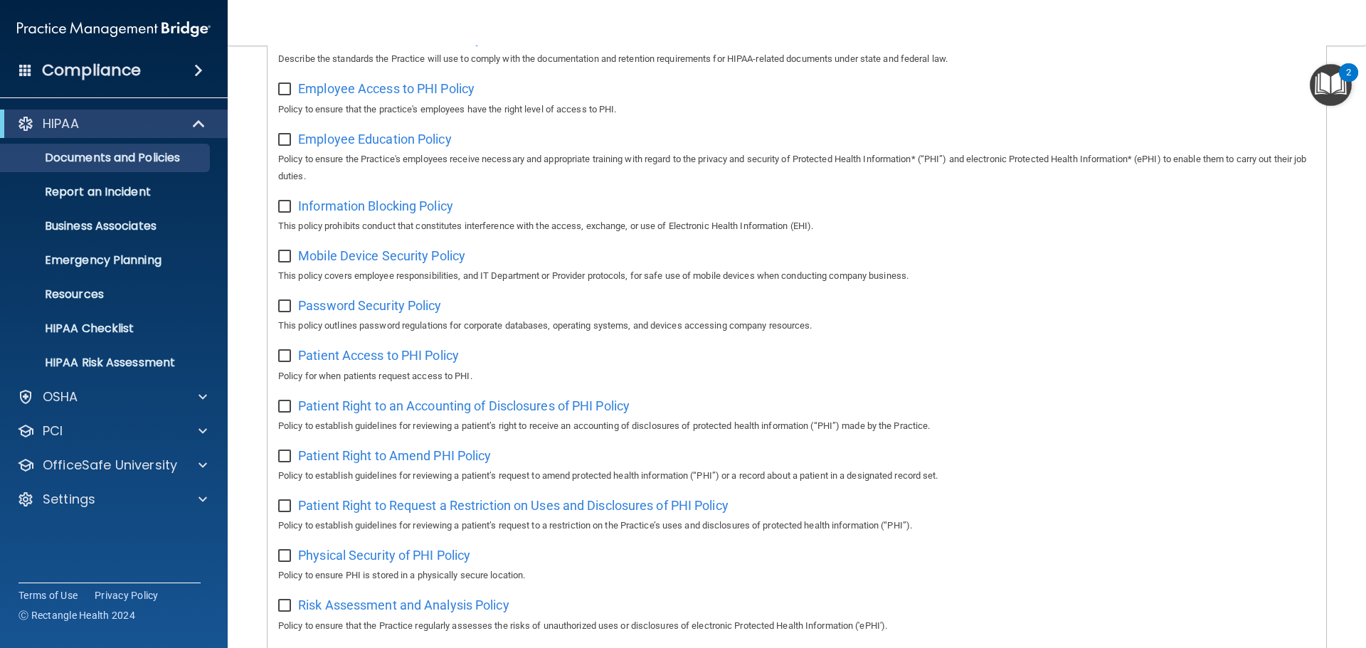
scroll to position [498, 0]
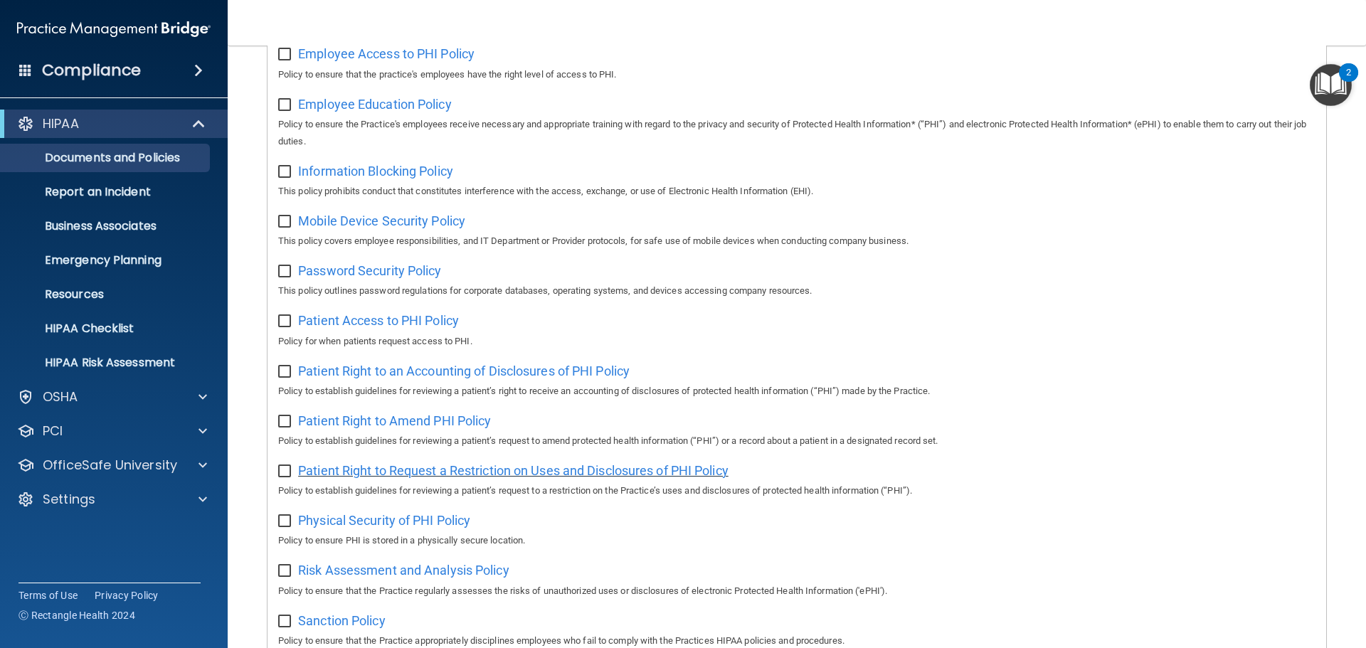
click at [522, 478] on span "Patient Right to Request a Restriction on Uses and Disclosures of PHI Policy" at bounding box center [513, 470] width 431 height 15
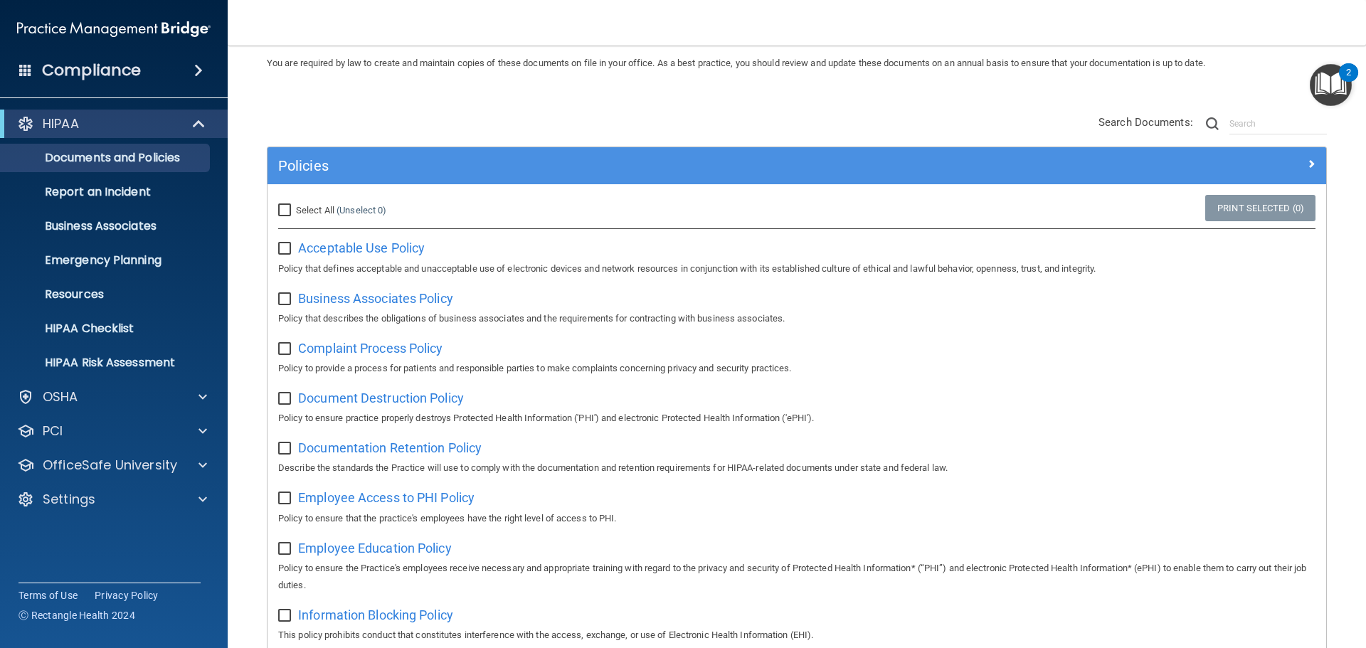
scroll to position [213, 0]
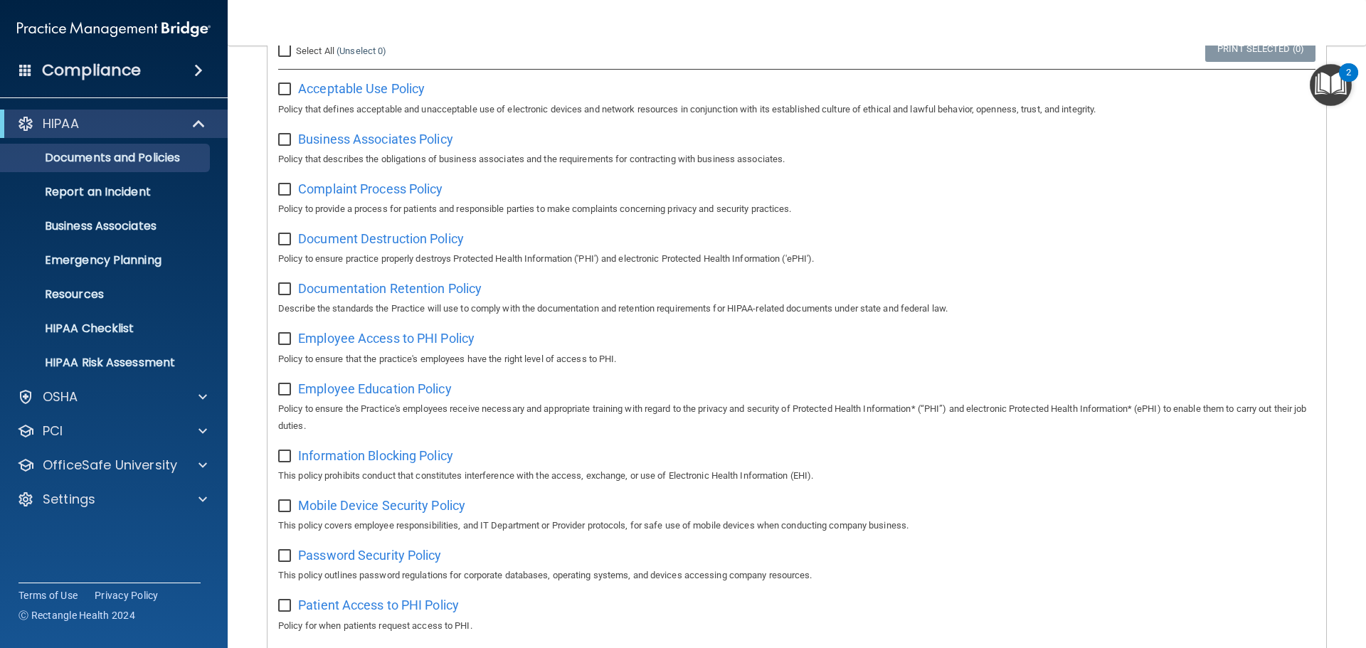
drag, startPoint x: 282, startPoint y: 394, endPoint x: 295, endPoint y: 391, distance: 13.0
click at [282, 394] on input "checkbox" at bounding box center [286, 389] width 16 height 11
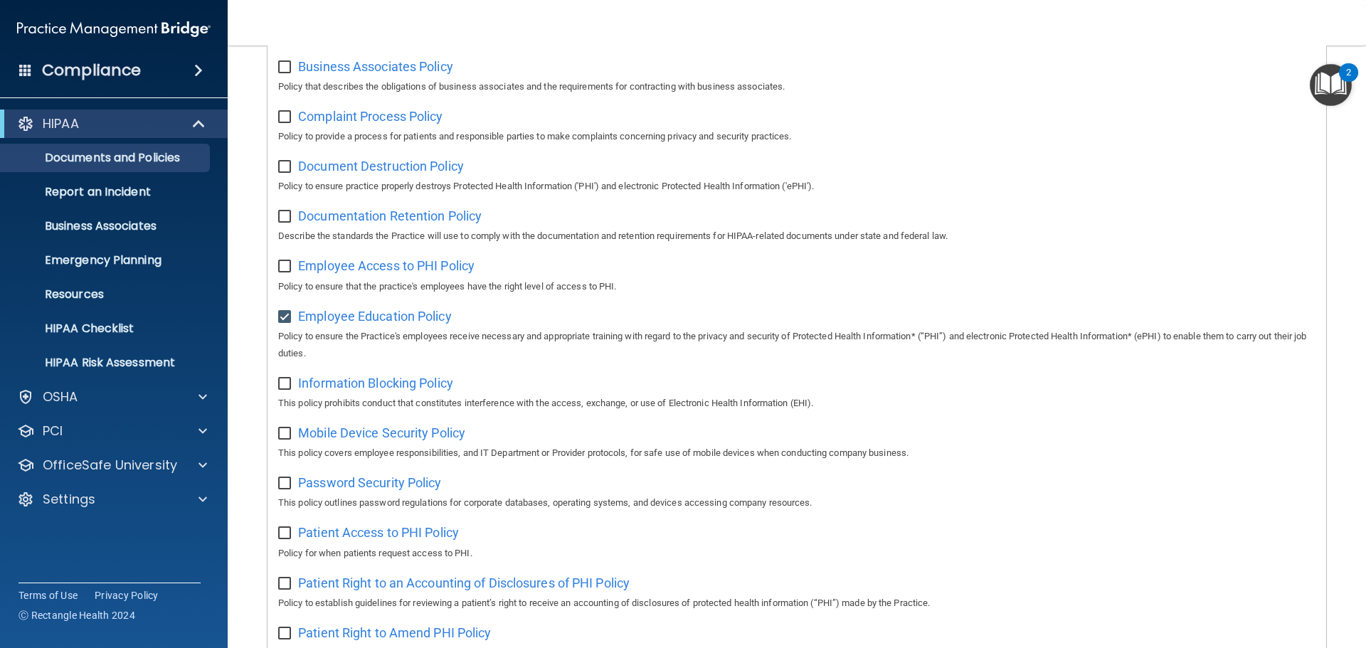
scroll to position [356, 0]
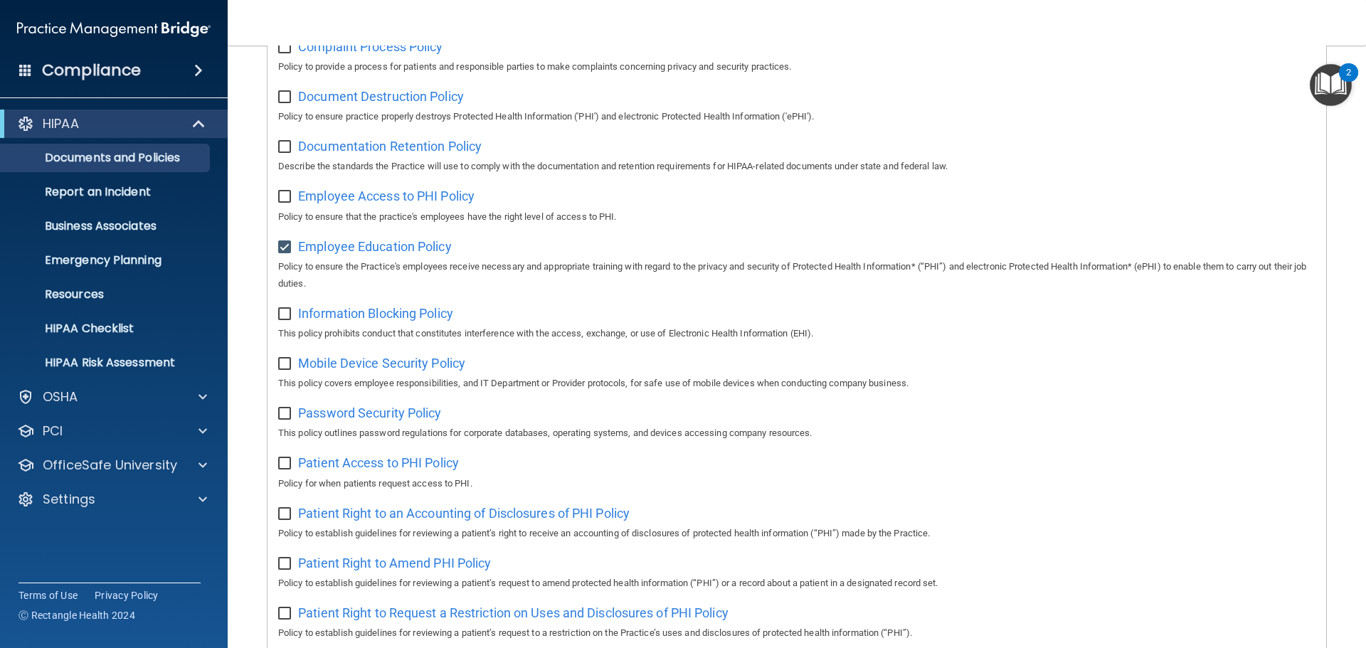
click at [286, 246] on input "checkbox" at bounding box center [286, 247] width 16 height 11
checkbox input "false"
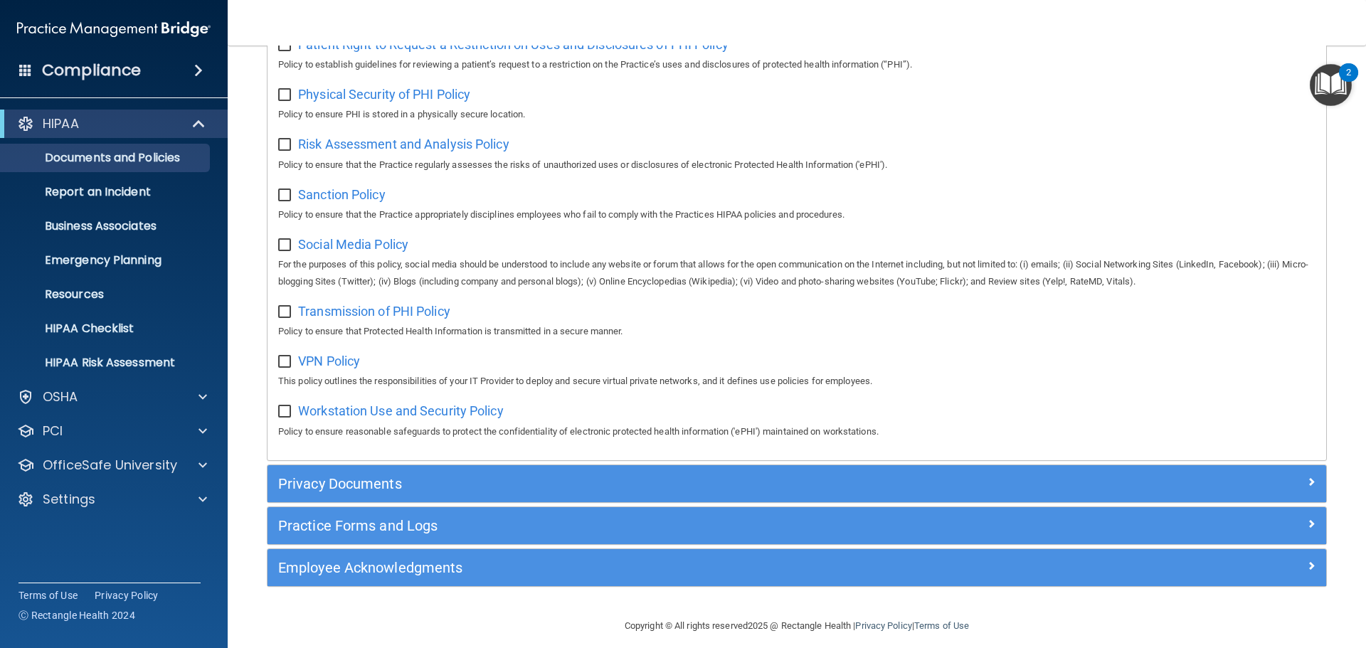
scroll to position [925, 0]
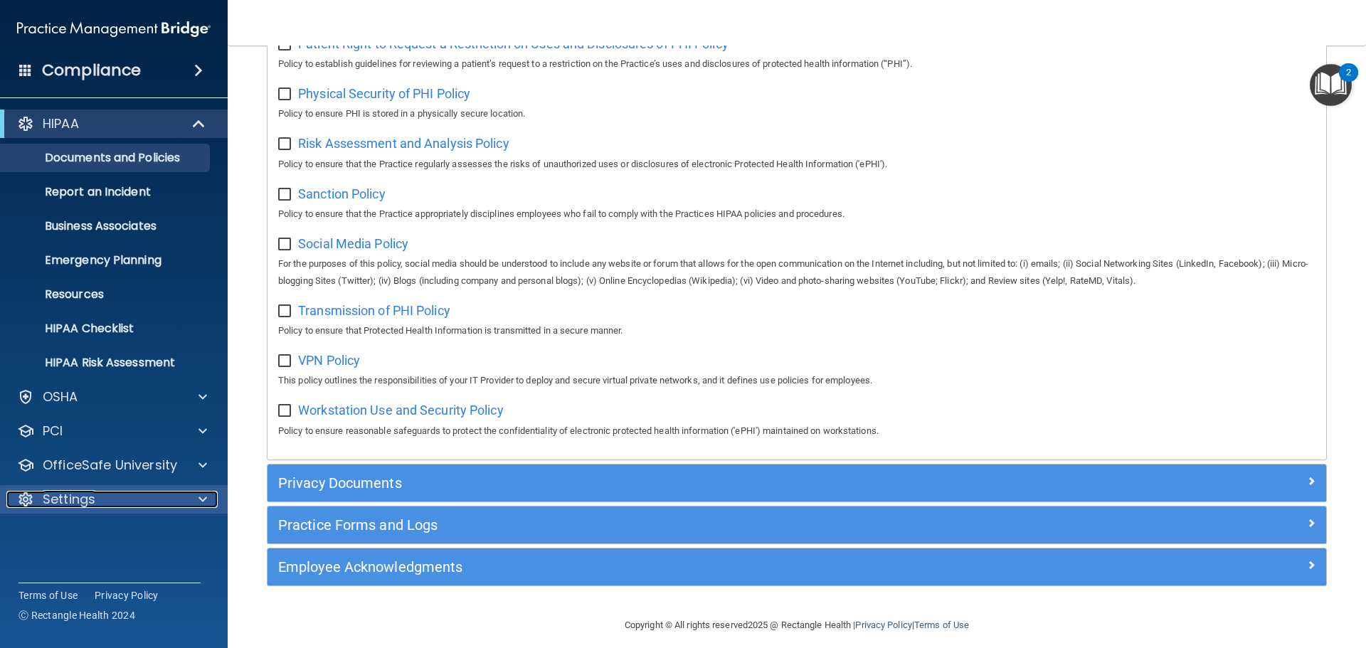
click at [189, 502] on div at bounding box center [201, 499] width 36 height 17
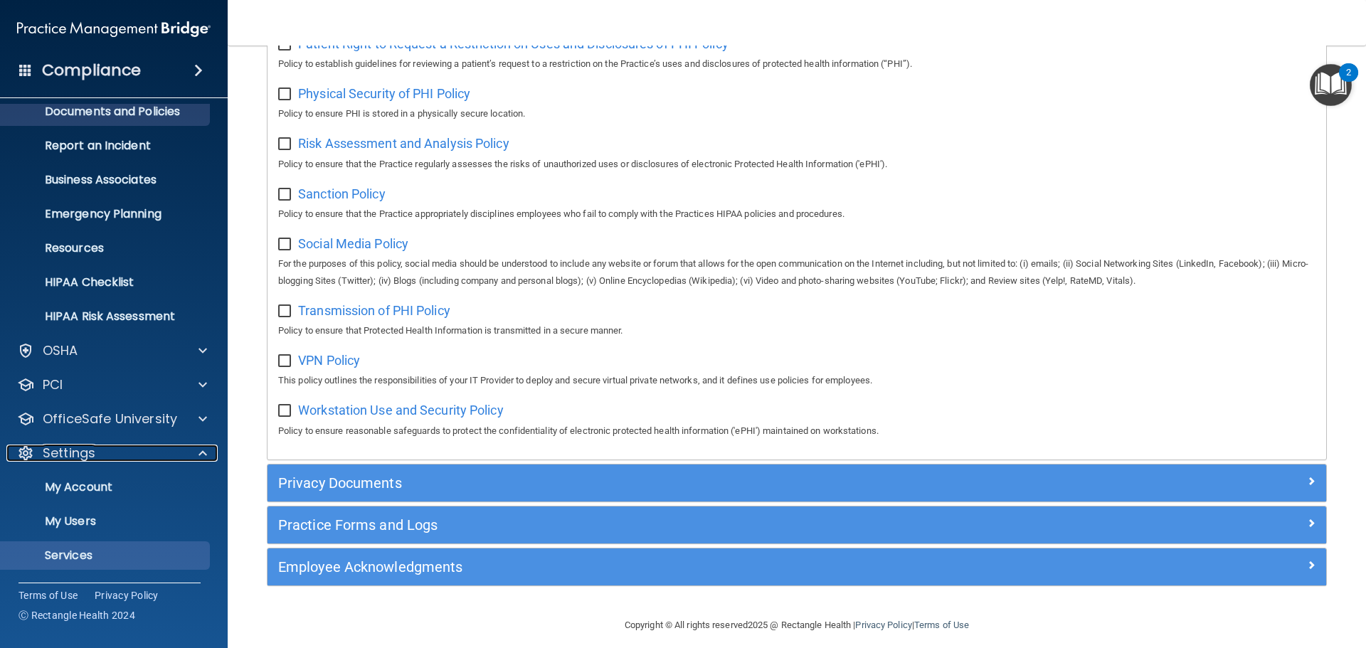
scroll to position [71, 0]
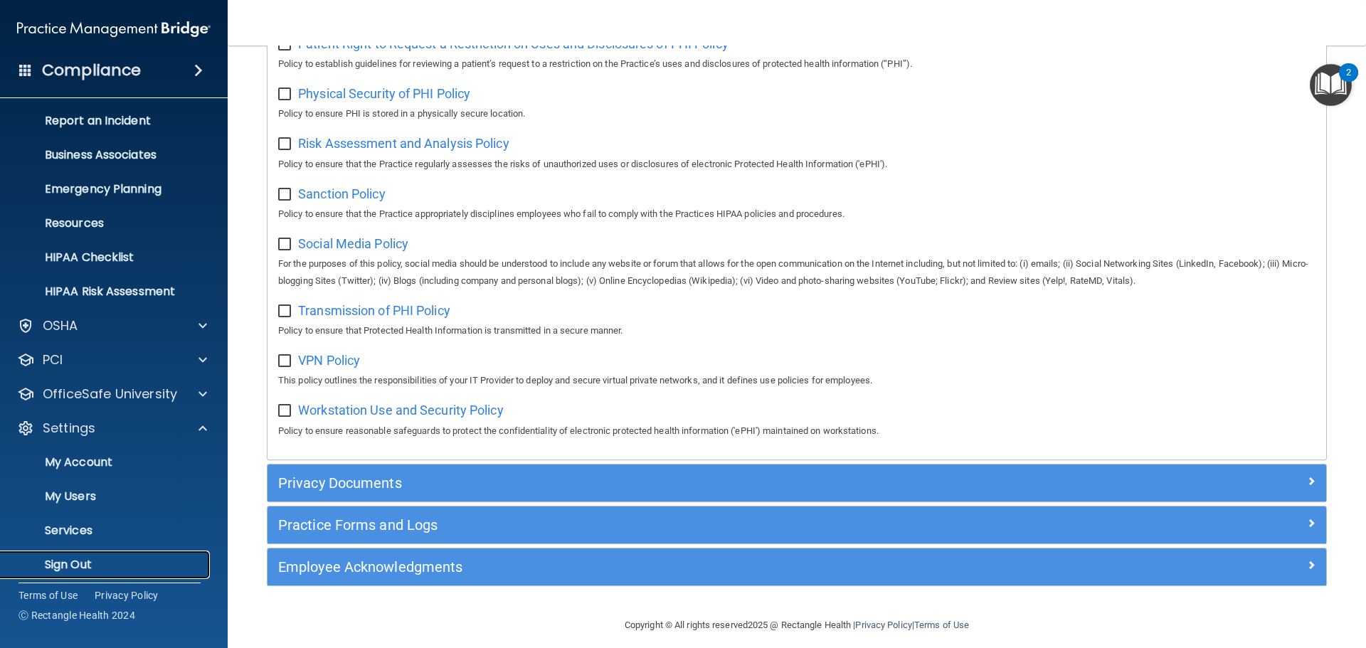
click at [110, 558] on p "Sign Out" at bounding box center [106, 565] width 194 height 14
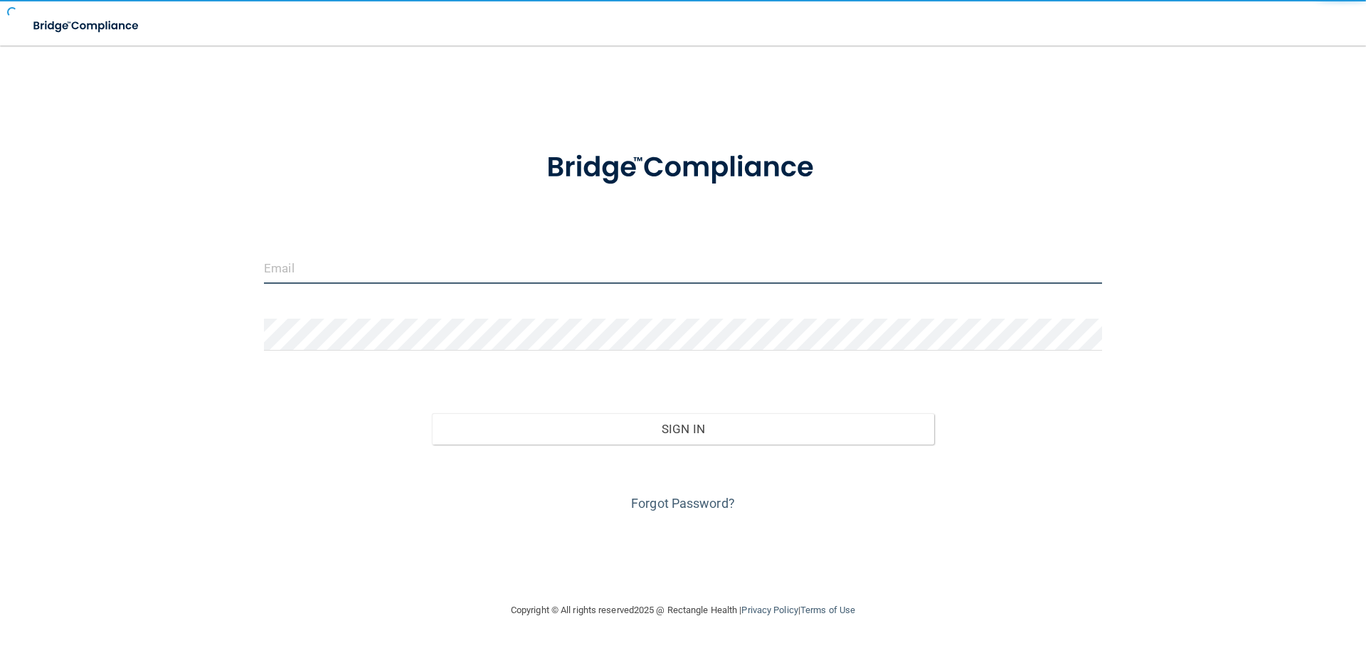
type input "jtisbe@rectanglehealth.com"
